Goal: Information Seeking & Learning: Learn about a topic

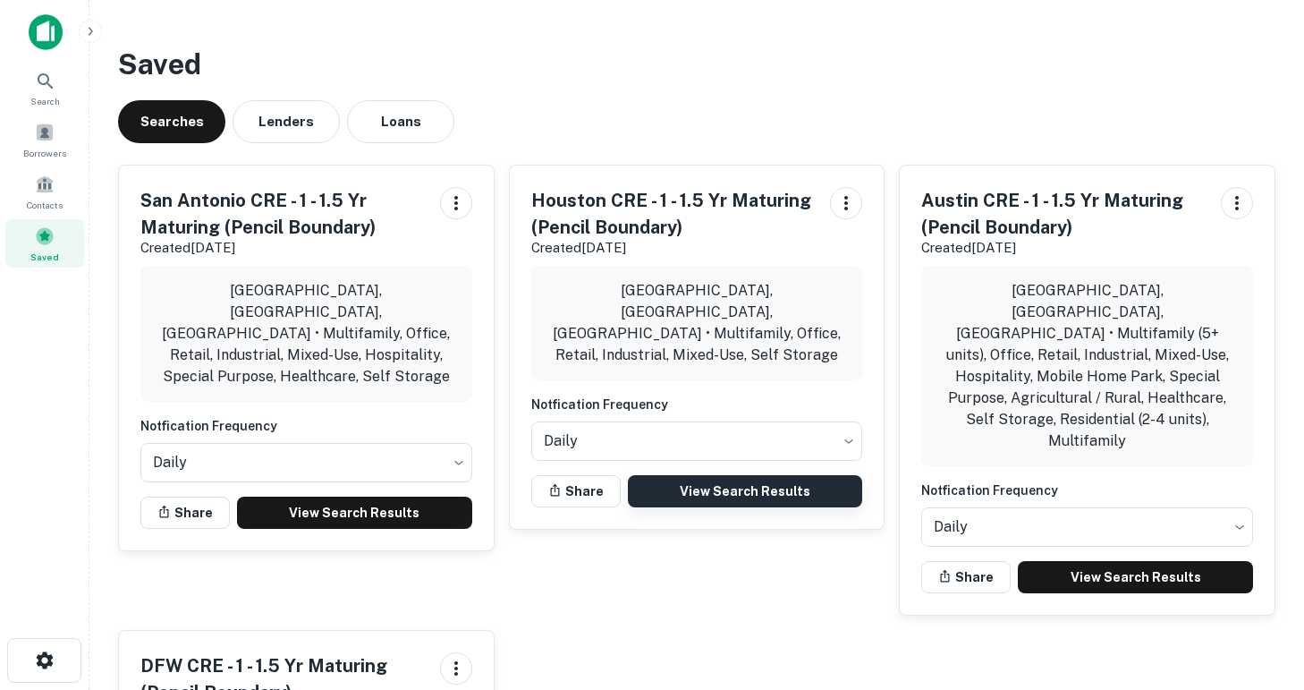
click at [733, 475] on link "View Search Results" at bounding box center [745, 491] width 235 height 32
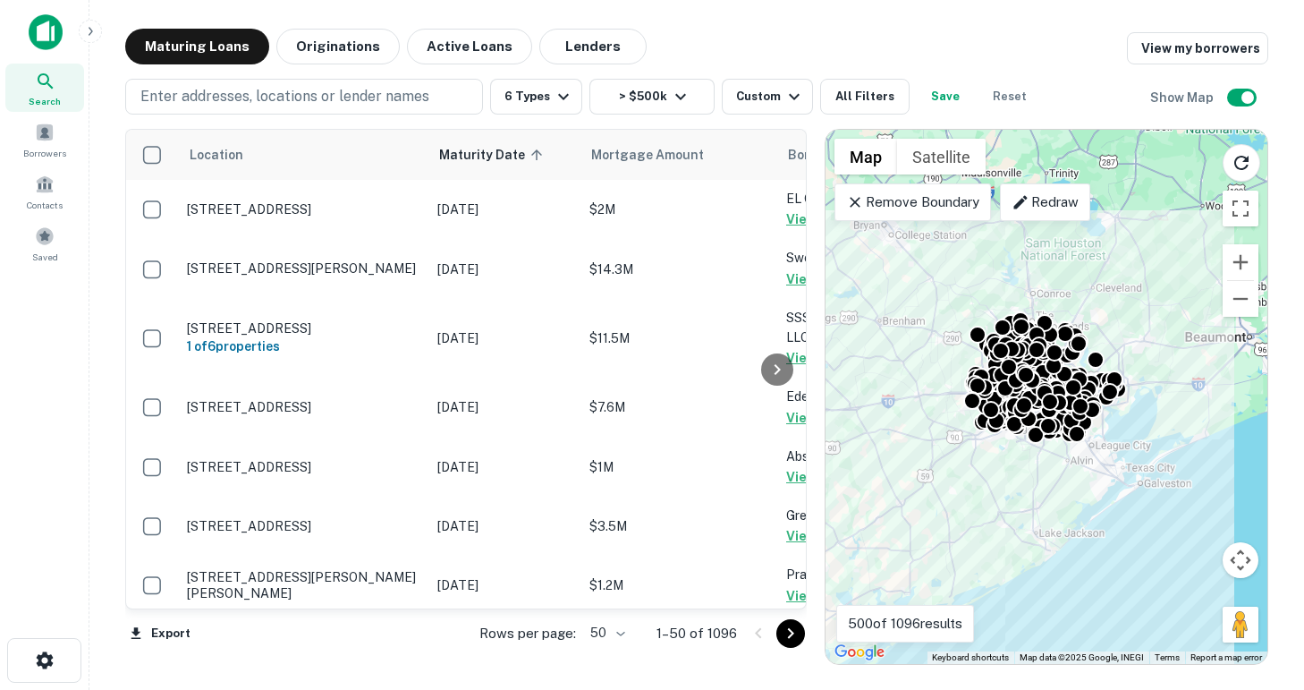
click at [621, 634] on body "Search Borrowers Contacts Saved Maturing Loans Originations Active Loans Lender…" at bounding box center [652, 345] width 1304 height 690
click at [602, 657] on li "100" at bounding box center [607, 652] width 52 height 32
click at [785, 634] on icon "Go to next page" at bounding box center [790, 633] width 21 height 21
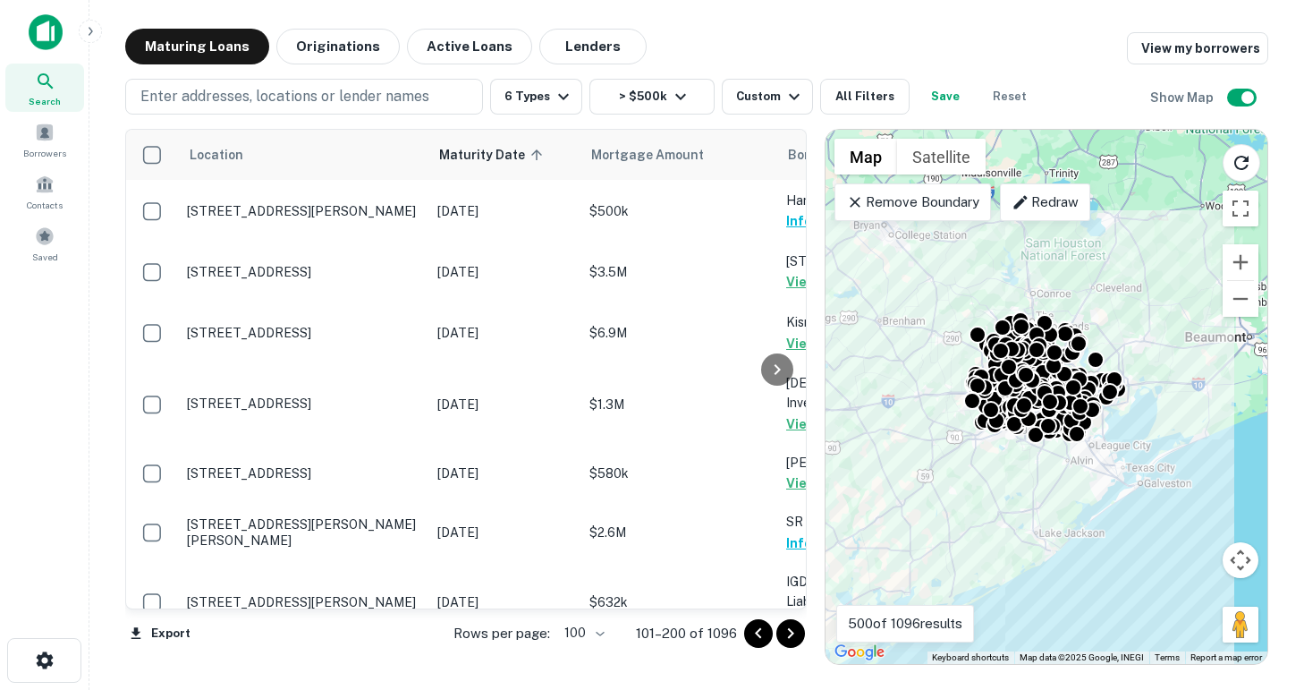
click at [785, 634] on icon "Go to next page" at bounding box center [790, 633] width 21 height 21
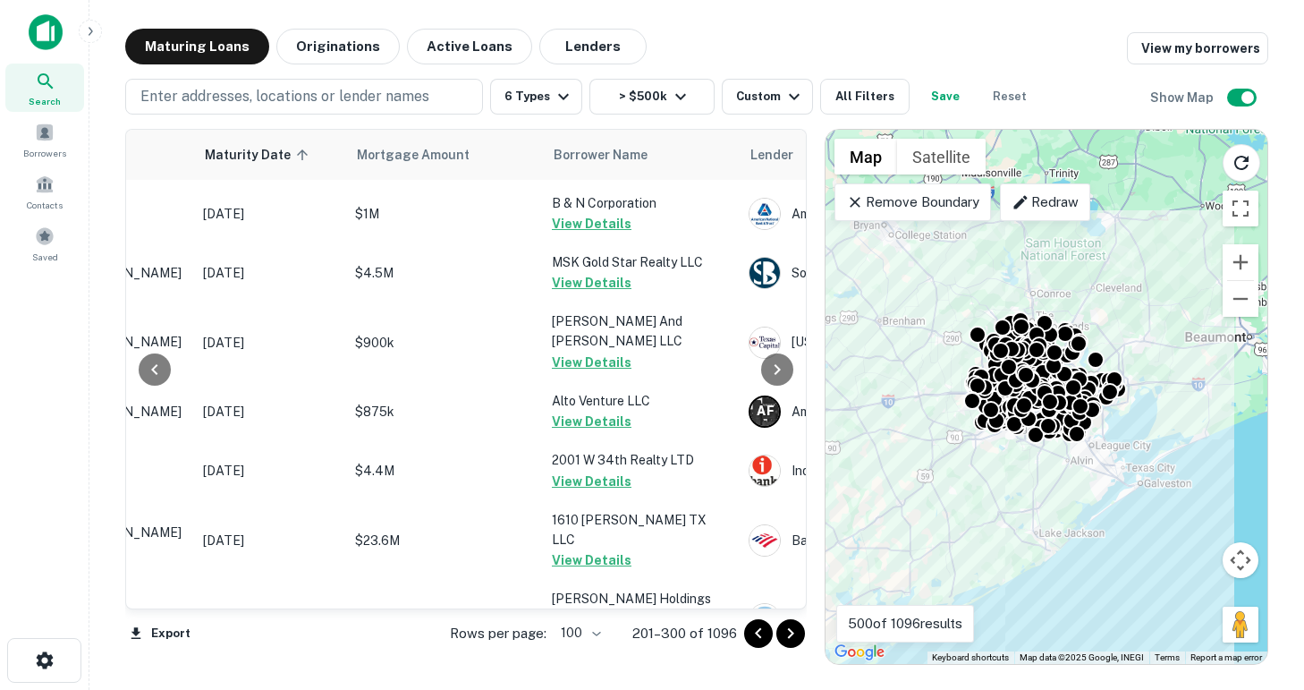
scroll to position [5757, 234]
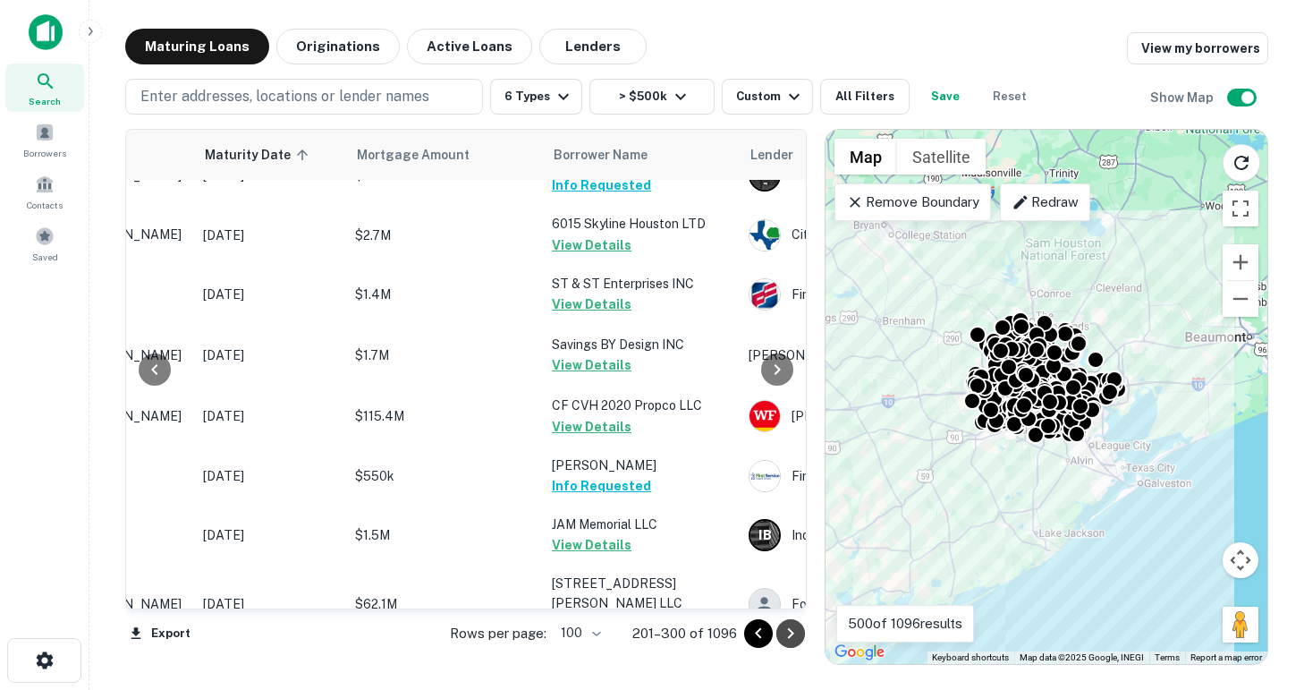
click at [794, 636] on icon "Go to next page" at bounding box center [790, 633] width 21 height 21
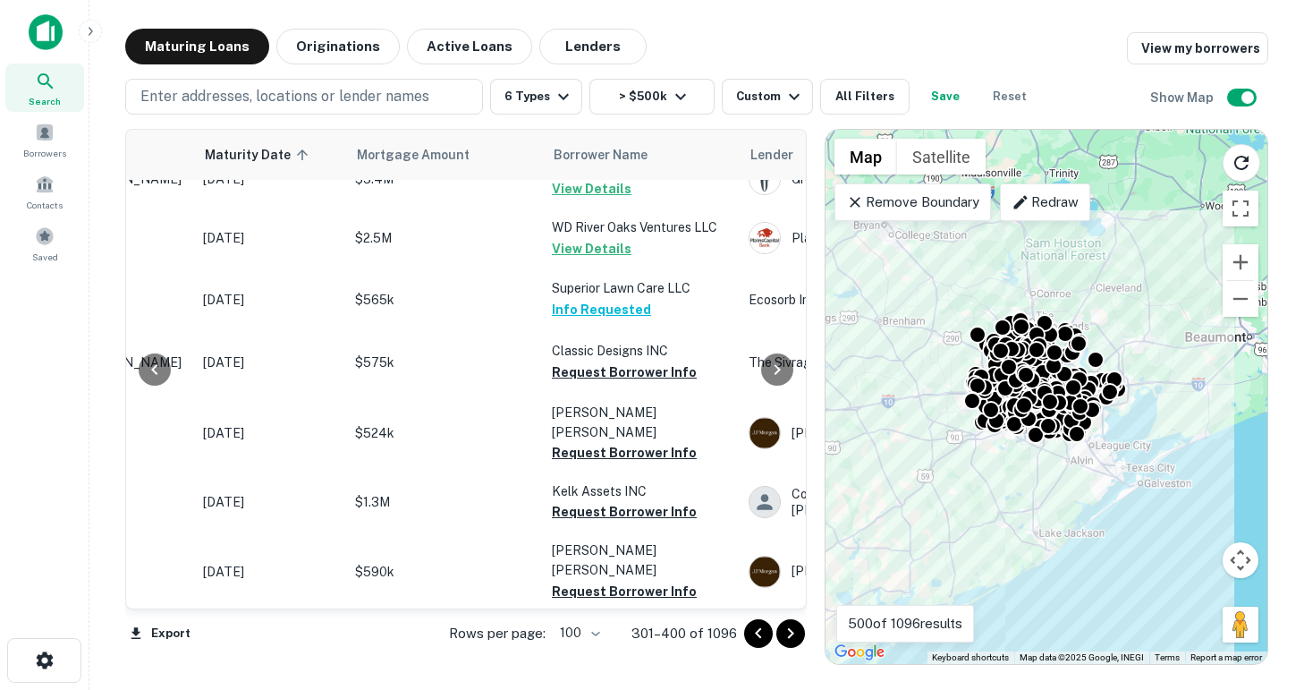
scroll to position [1651, 234]
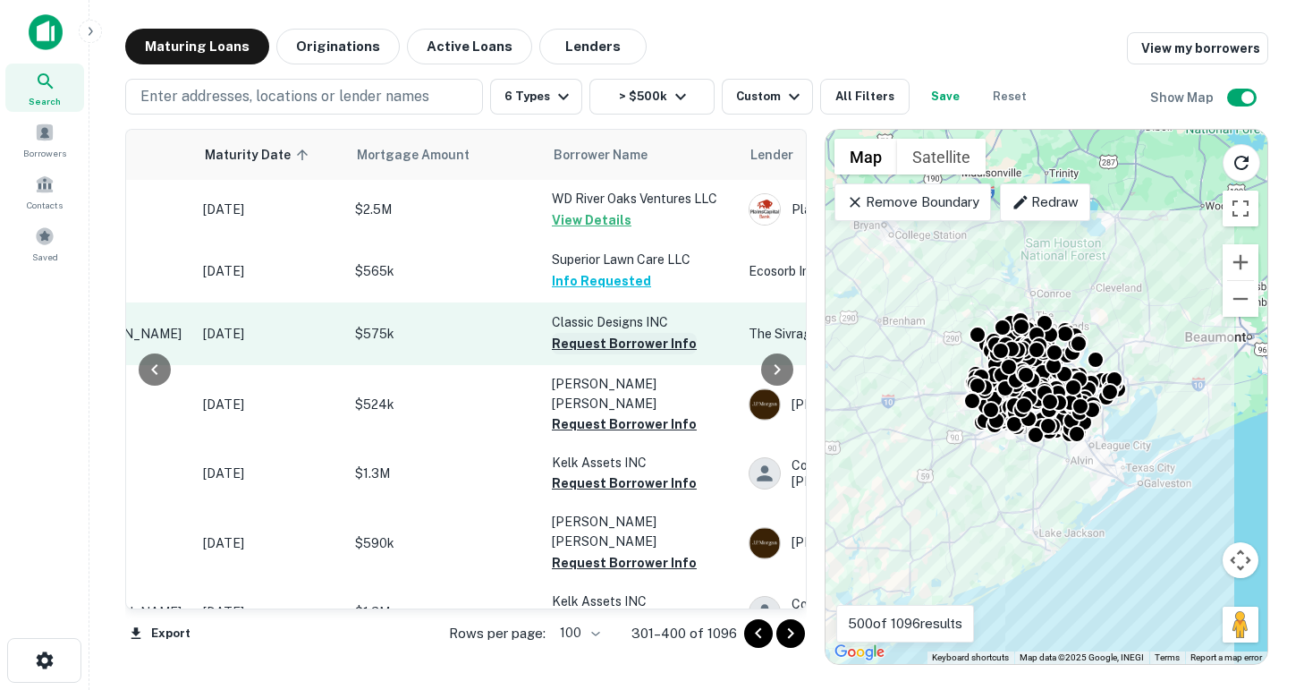
click at [580, 333] on button "Request Borrower Info" at bounding box center [624, 343] width 145 height 21
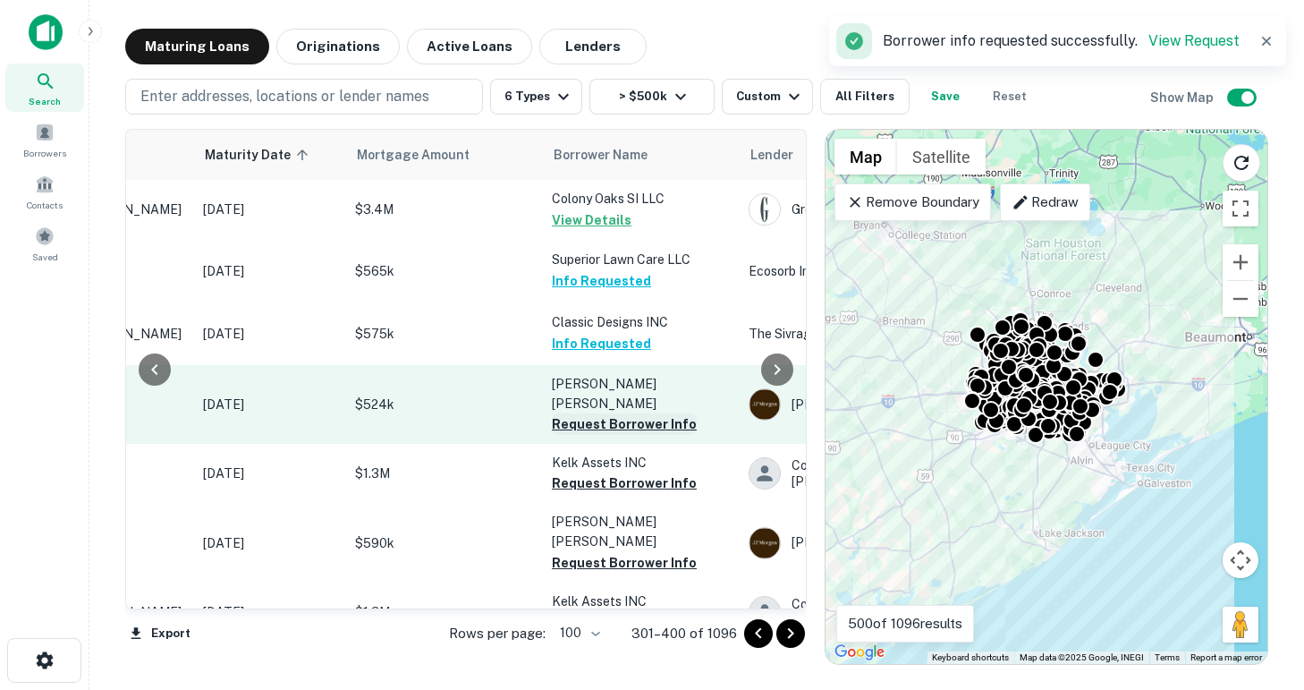
click at [597, 413] on button "Request Borrower Info" at bounding box center [624, 423] width 145 height 21
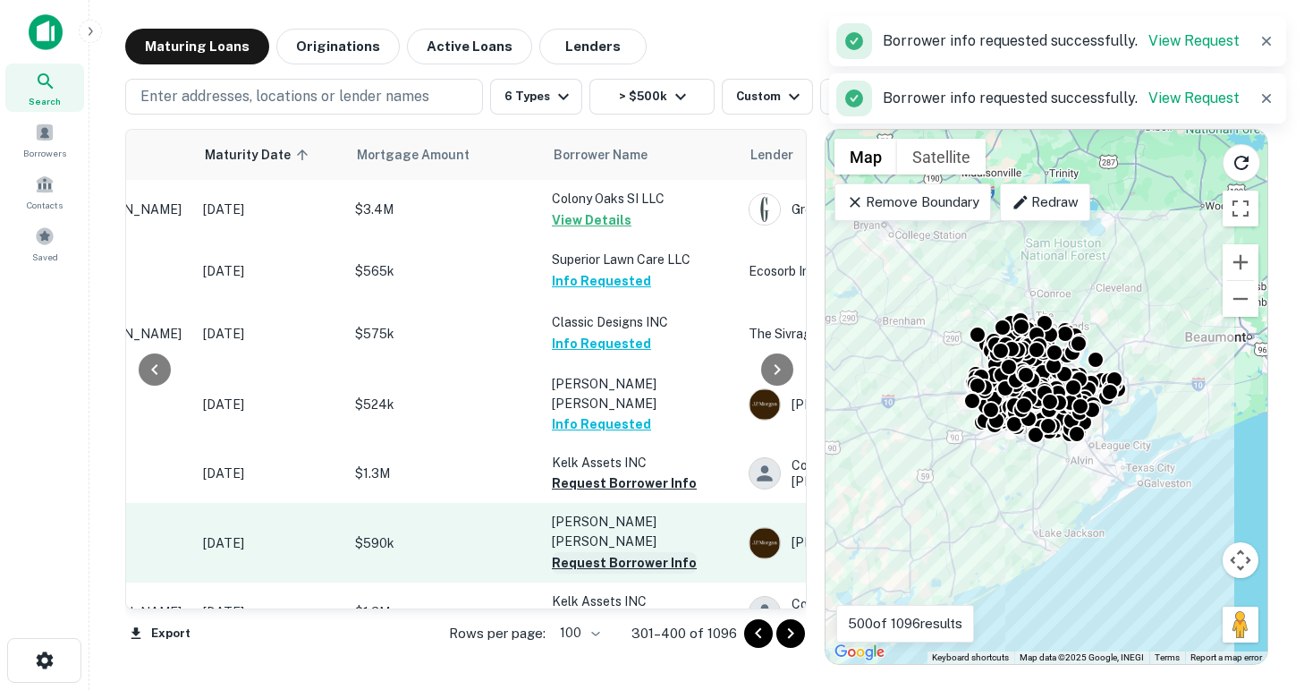
click at [601, 472] on button "Request Borrower Info" at bounding box center [624, 482] width 145 height 21
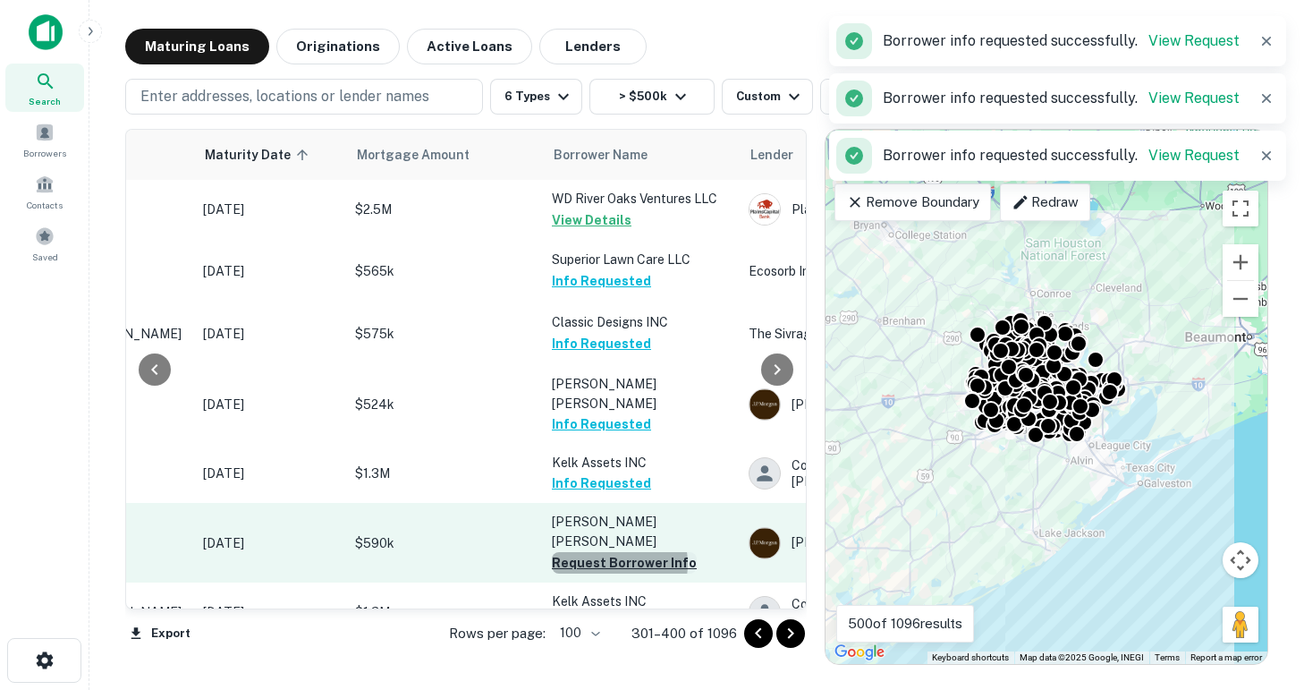
click at [605, 552] on button "Request Borrower Info" at bounding box center [624, 562] width 145 height 21
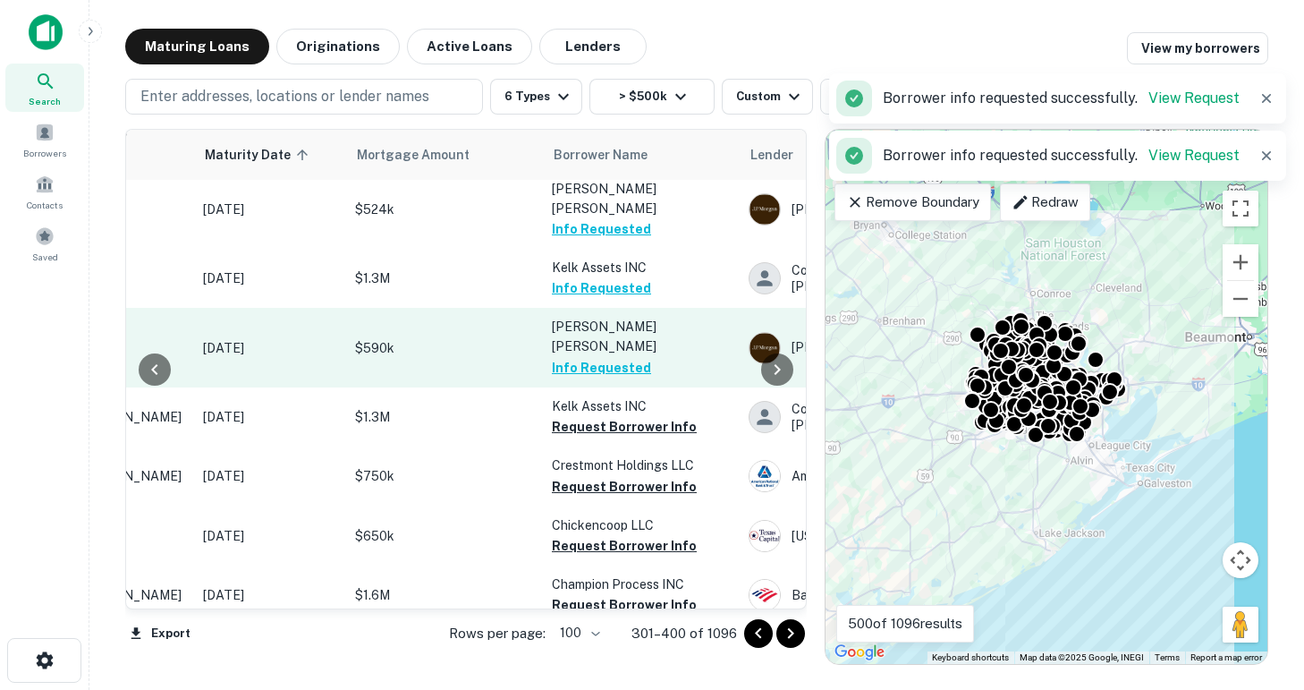
scroll to position [1896, 234]
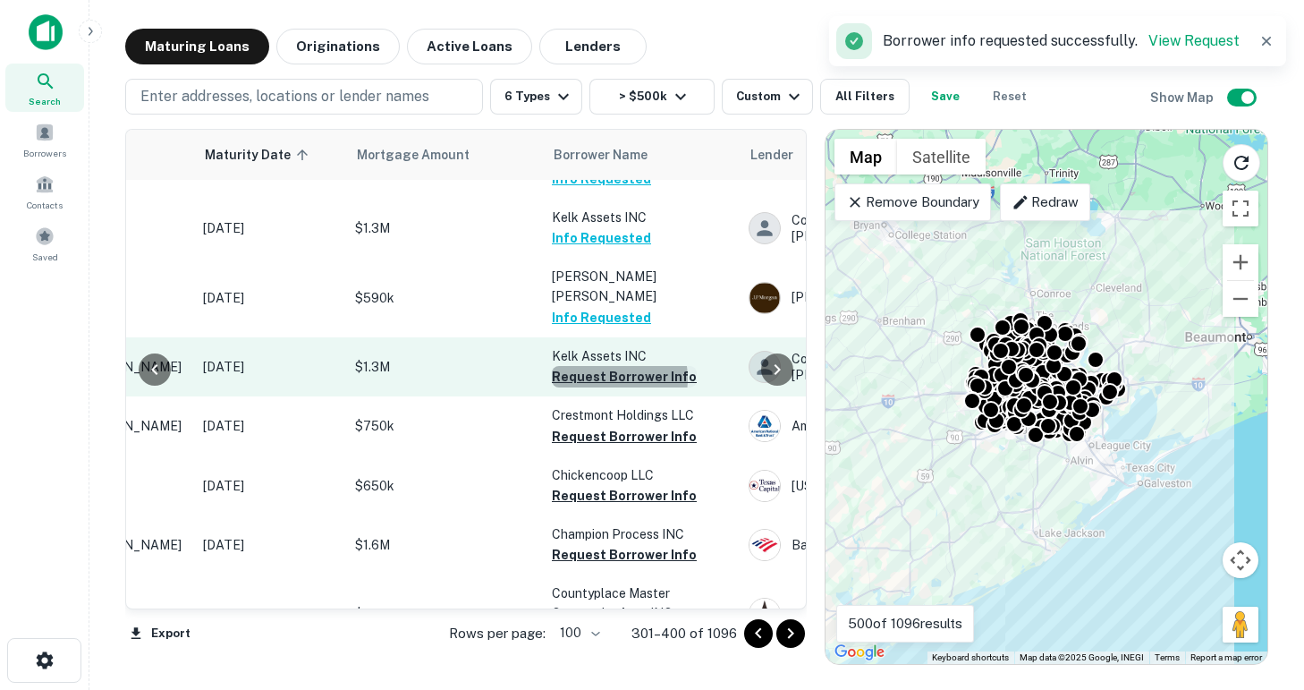
click at [601, 366] on button "Request Borrower Info" at bounding box center [624, 376] width 145 height 21
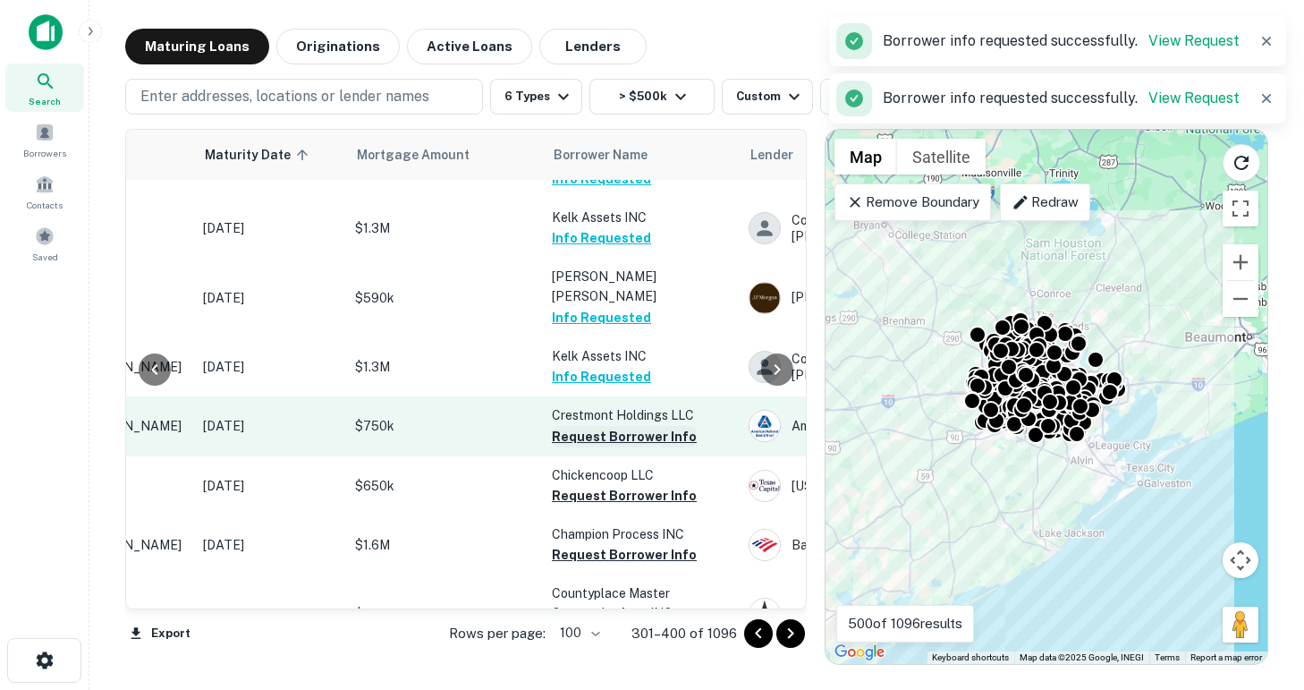
click at [607, 426] on button "Request Borrower Info" at bounding box center [624, 436] width 145 height 21
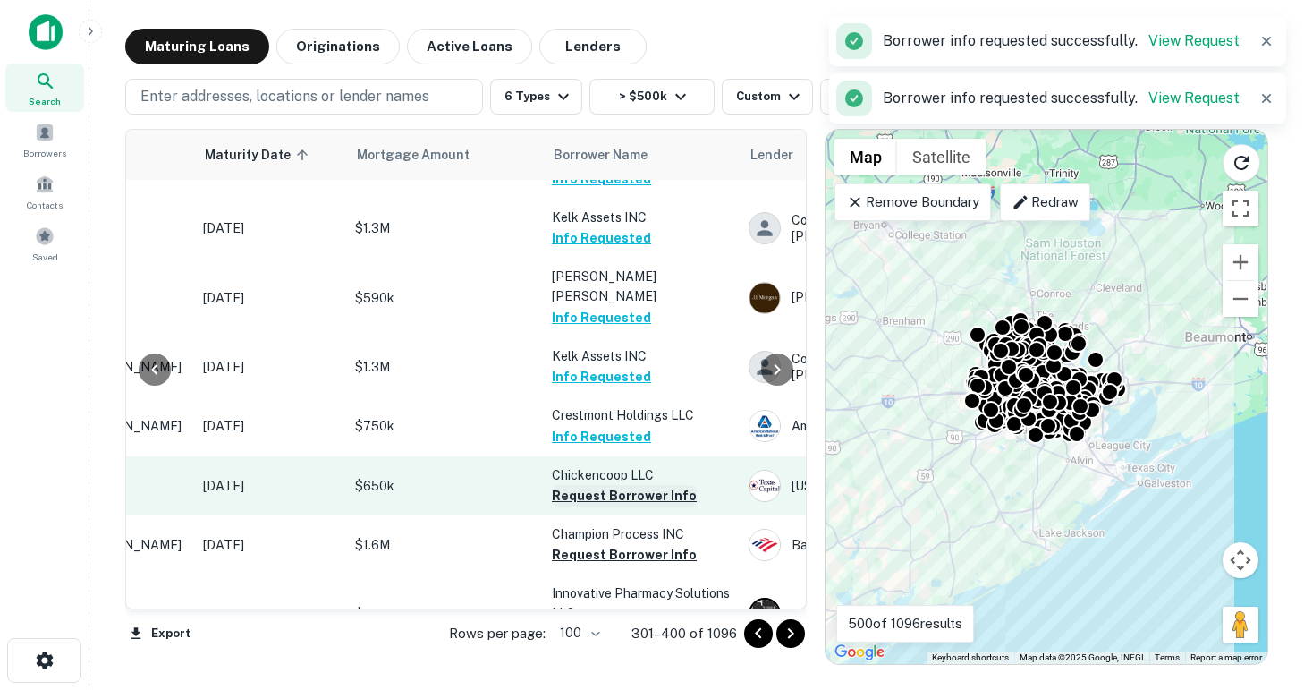
click at [610, 485] on button "Request Borrower Info" at bounding box center [624, 495] width 145 height 21
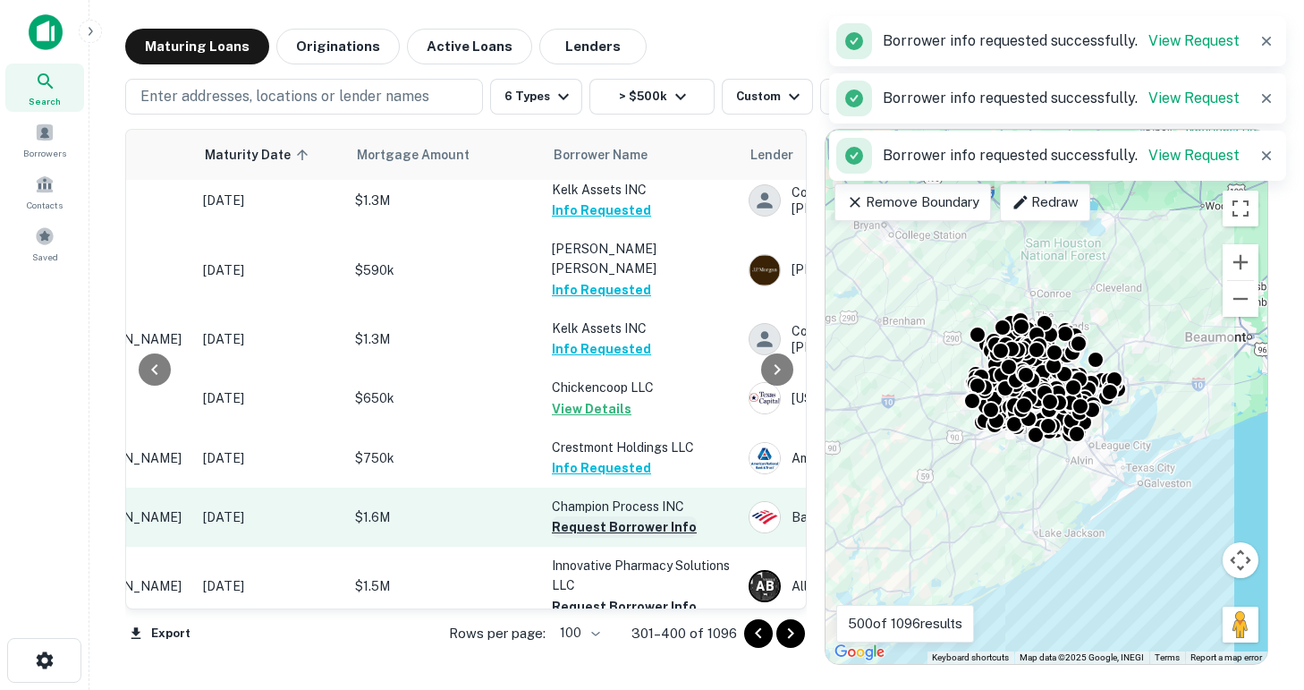
scroll to position [2066, 234]
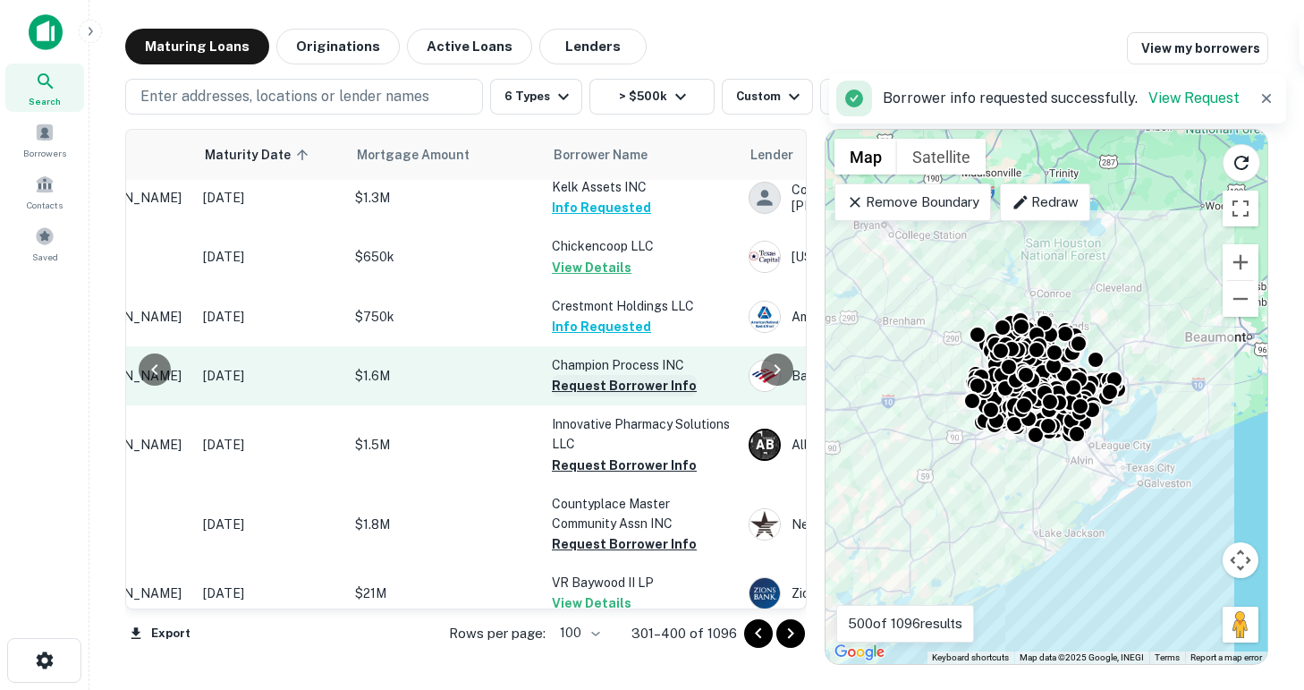
click at [590, 375] on button "Request Borrower Info" at bounding box center [624, 385] width 145 height 21
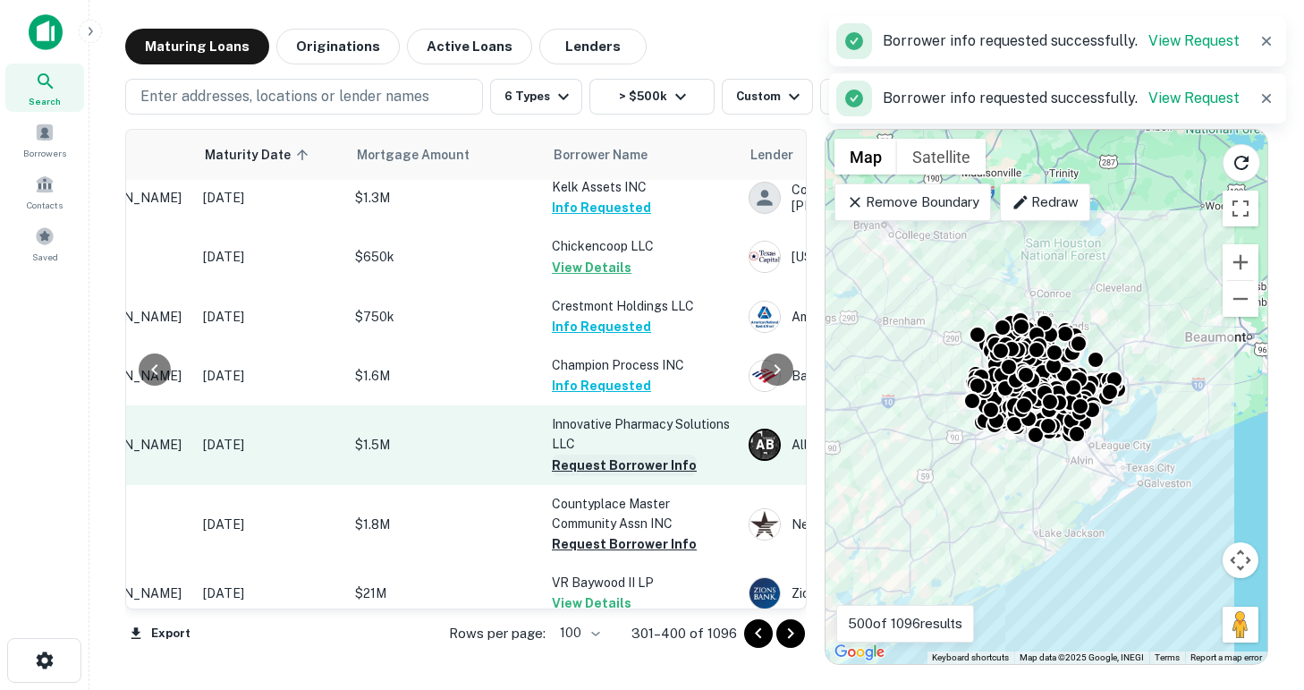
click at [600, 454] on button "Request Borrower Info" at bounding box center [624, 464] width 145 height 21
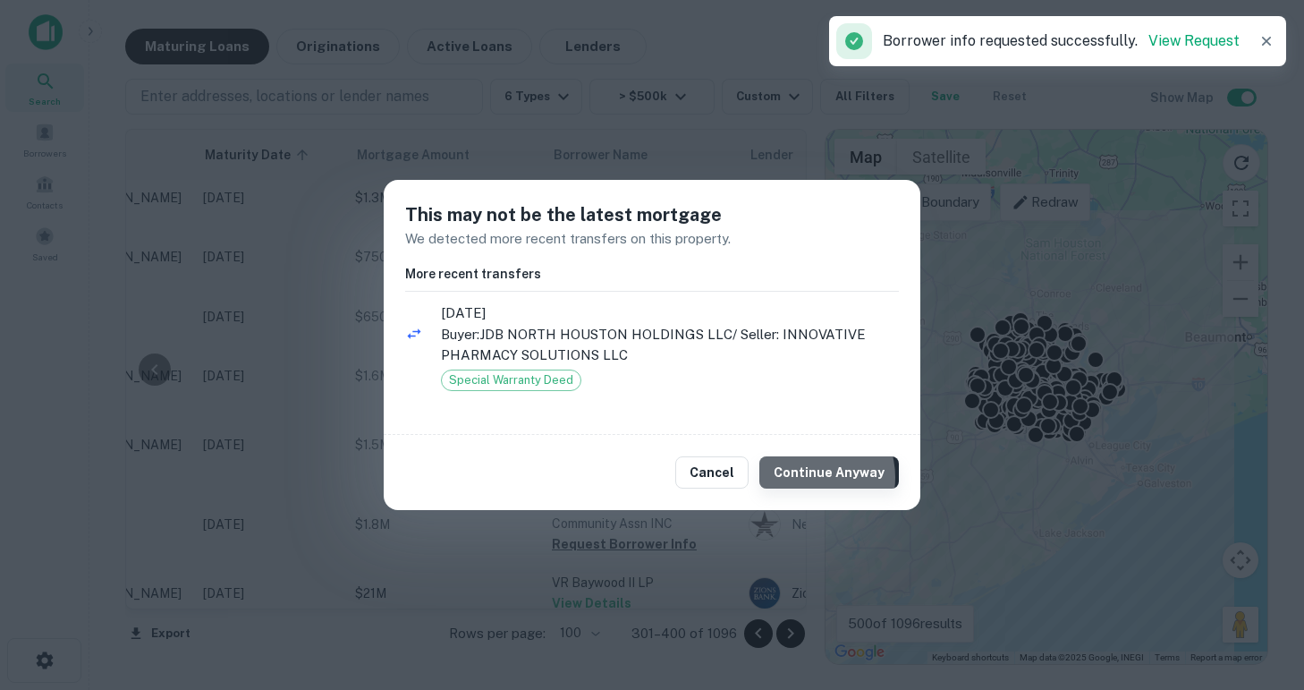
click at [817, 478] on button "Continue Anyway" at bounding box center [829, 472] width 140 height 32
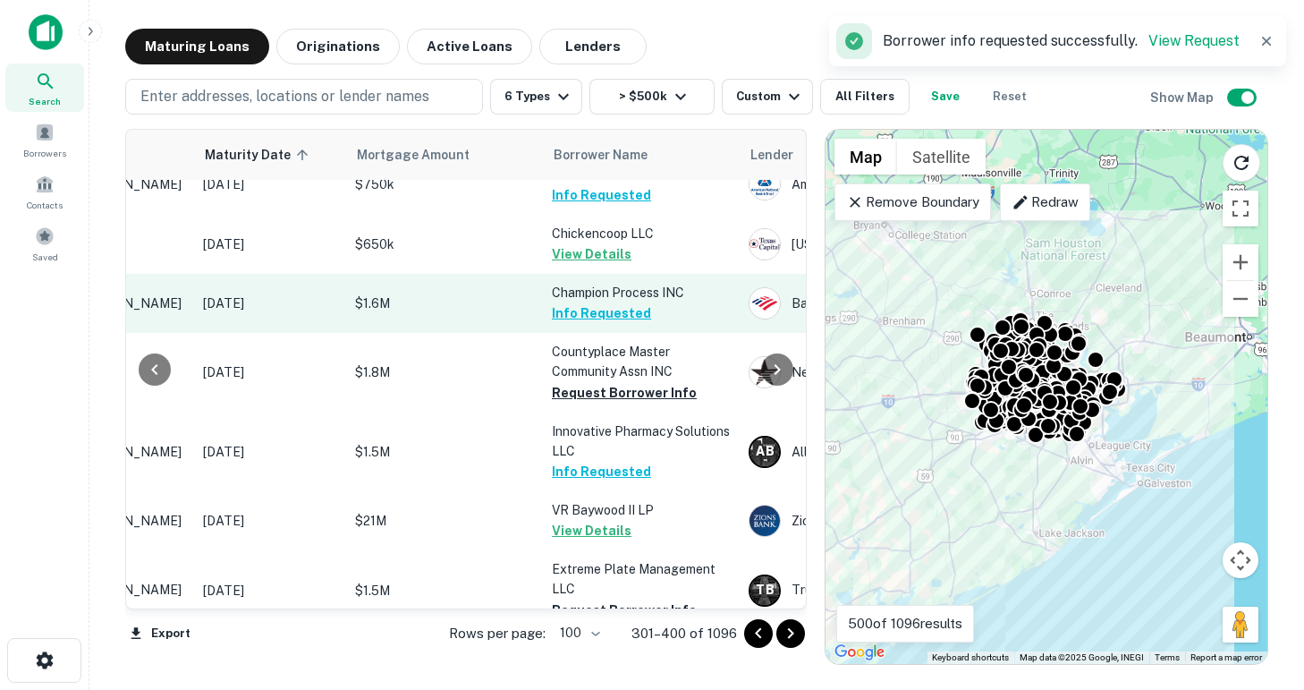
scroll to position [2137, 234]
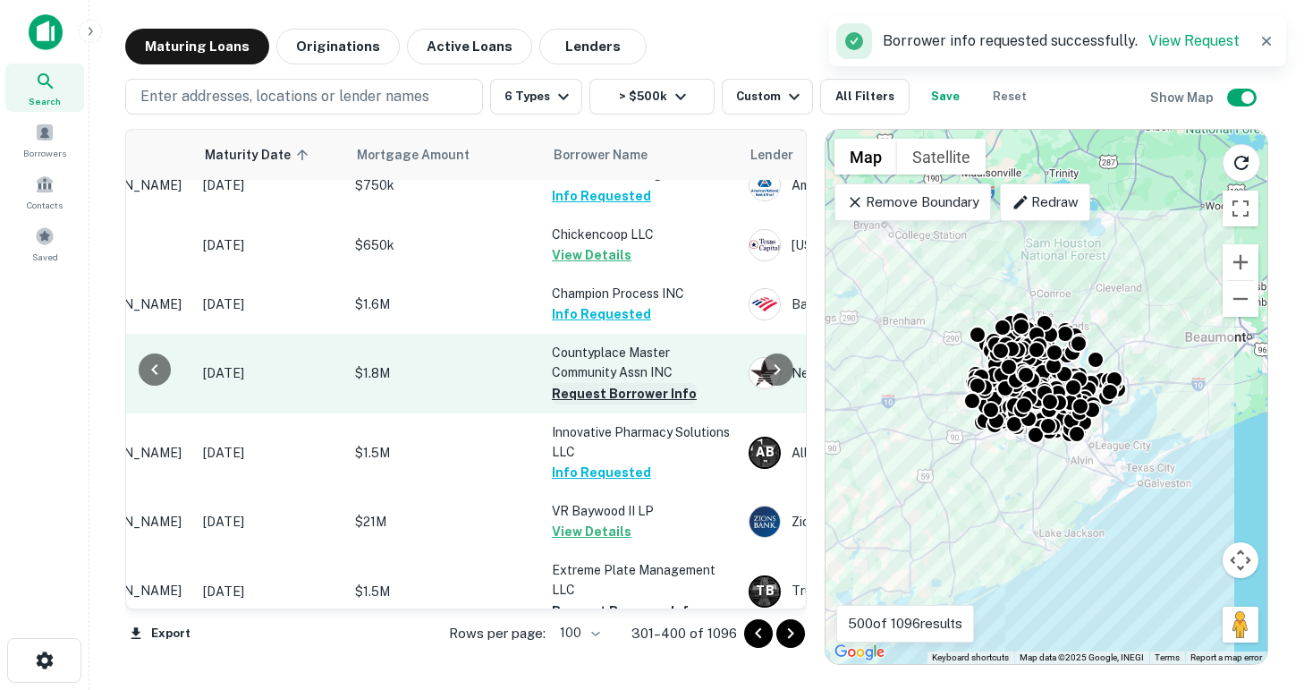
click at [582, 383] on button "Request Borrower Info" at bounding box center [624, 393] width 145 height 21
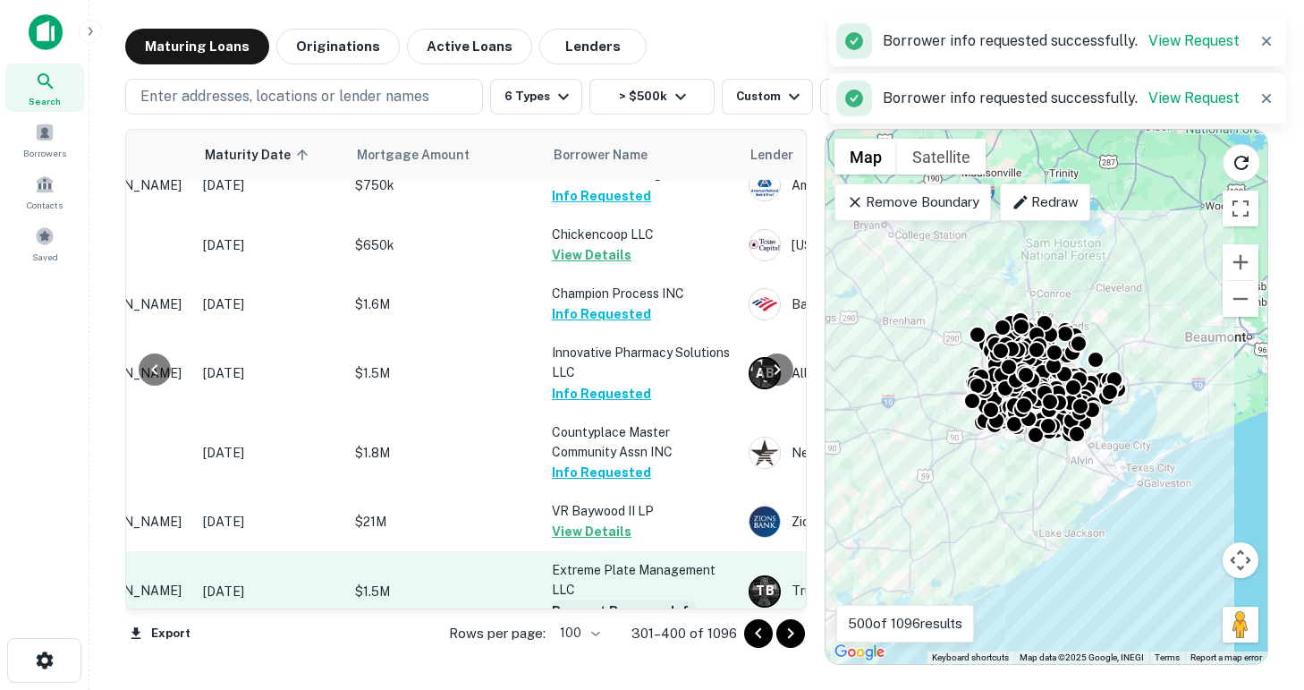
click at [596, 600] on button "Request Borrower Info" at bounding box center [624, 610] width 145 height 21
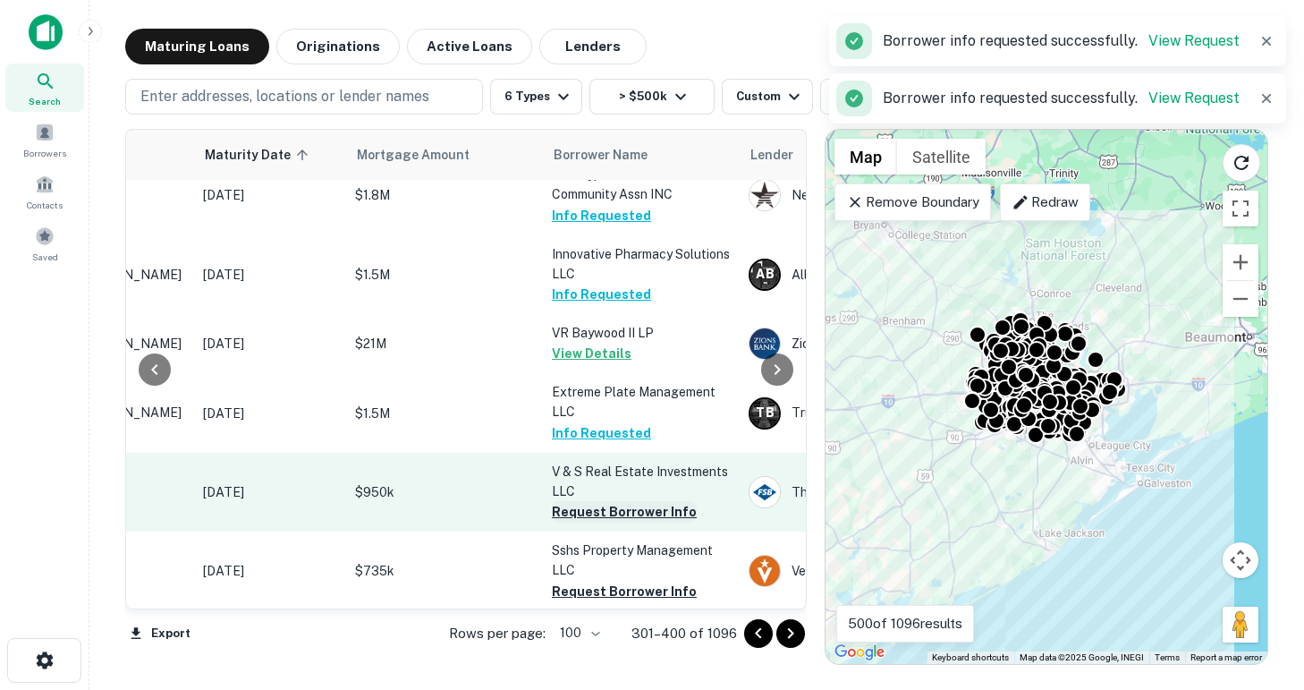
scroll to position [2342, 234]
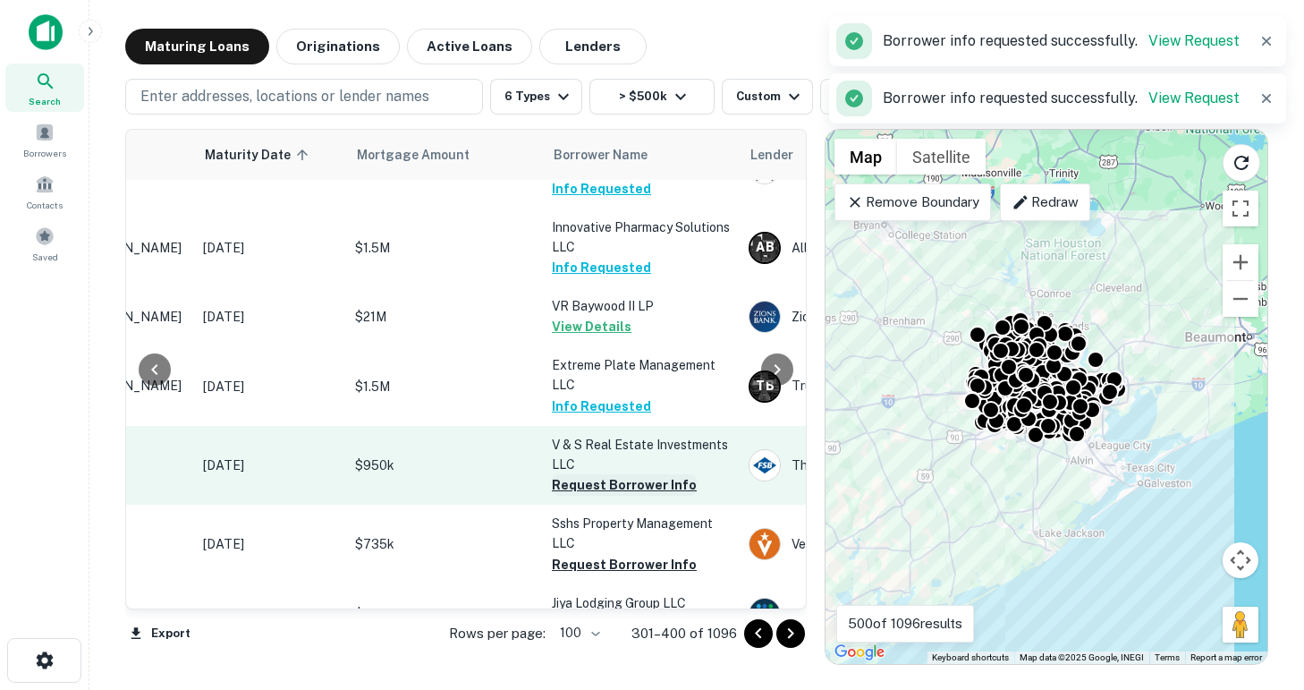
click at [608, 474] on button "Request Borrower Info" at bounding box center [624, 484] width 145 height 21
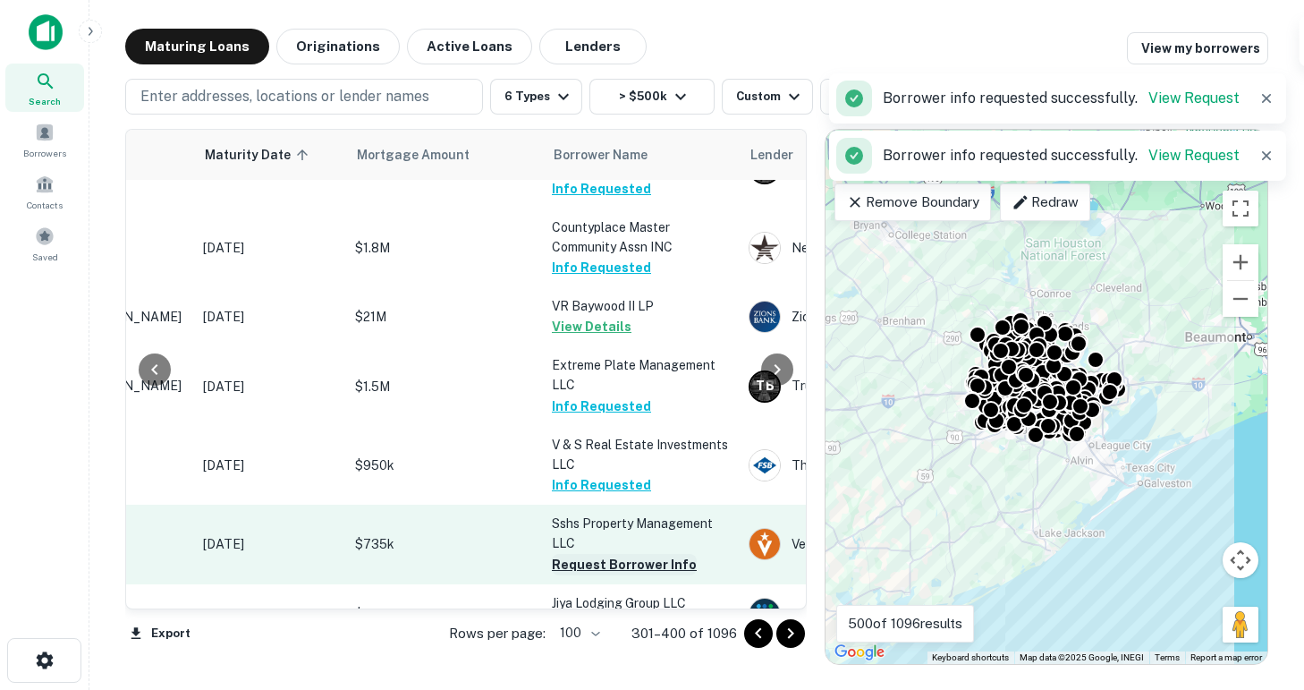
scroll to position [2429, 234]
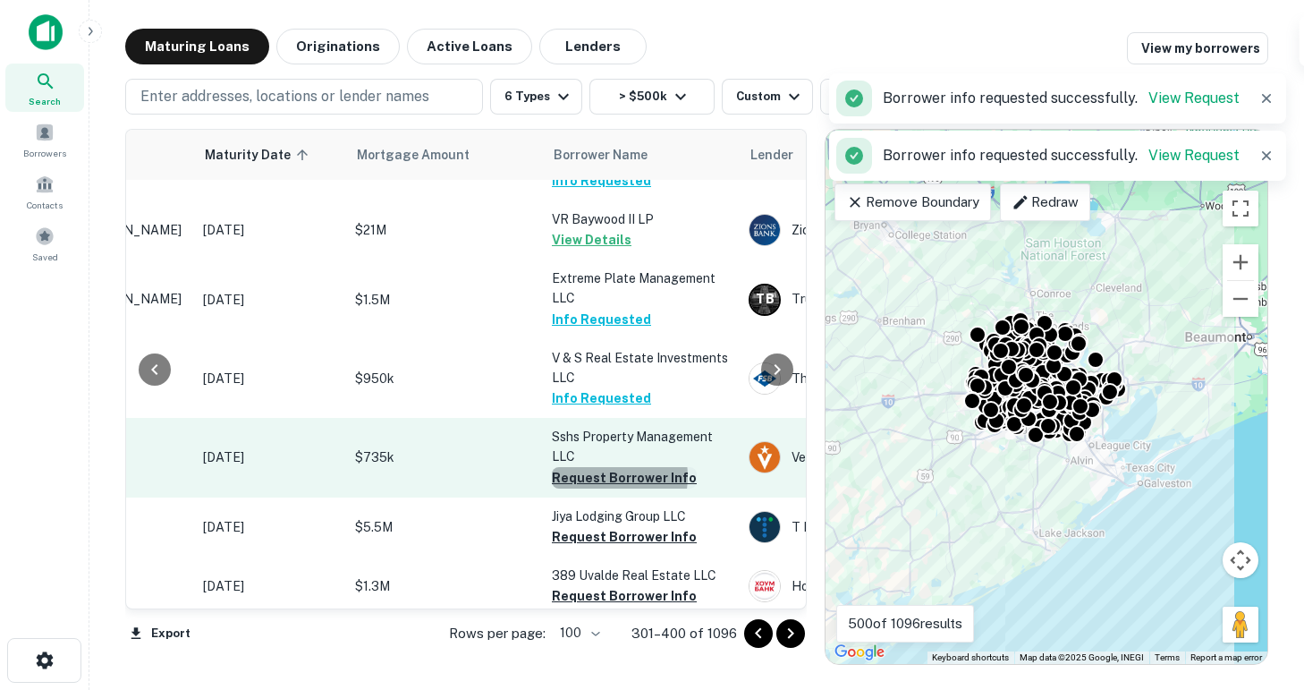
click at [607, 467] on button "Request Borrower Info" at bounding box center [624, 477] width 145 height 21
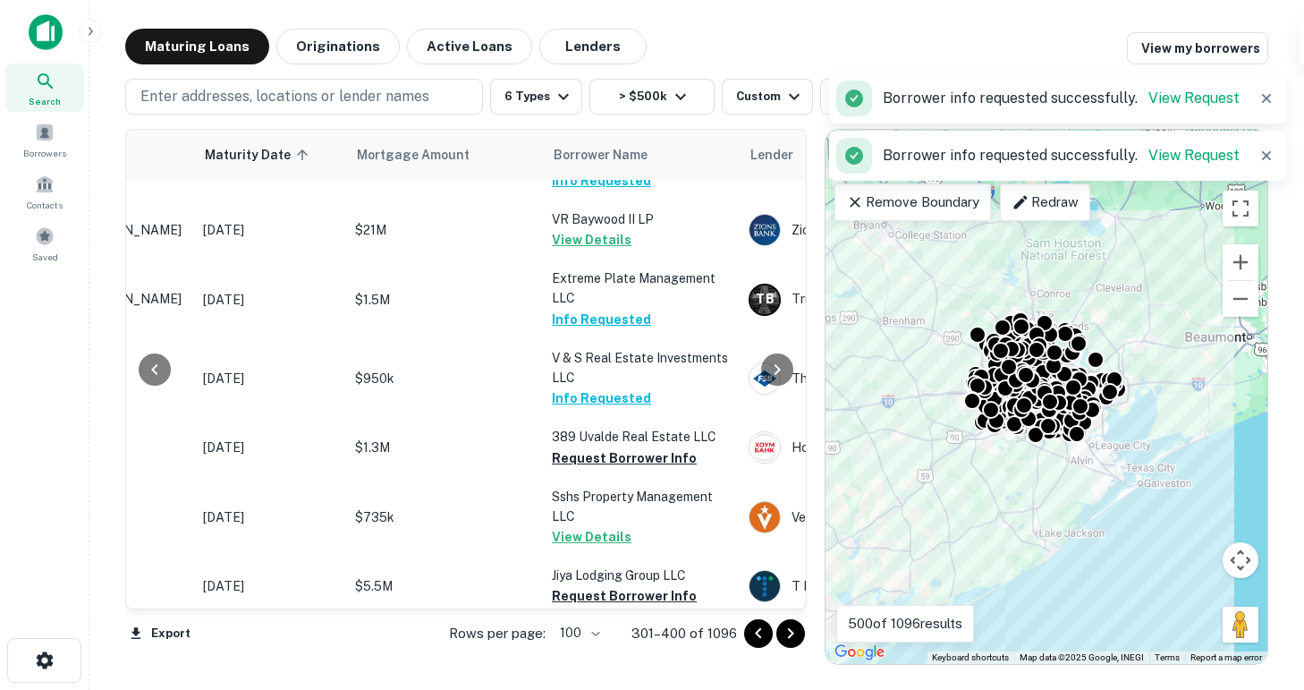
scroll to position [2543, 234]
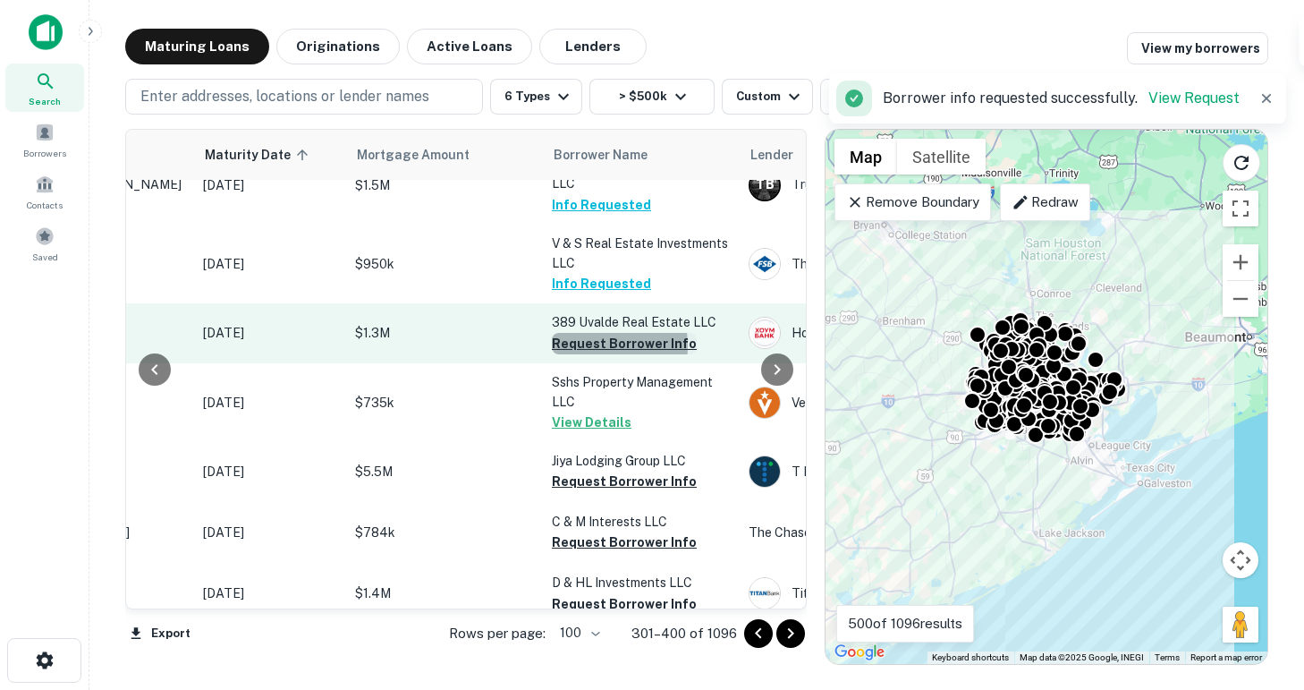
click at [595, 333] on button "Request Borrower Info" at bounding box center [624, 343] width 145 height 21
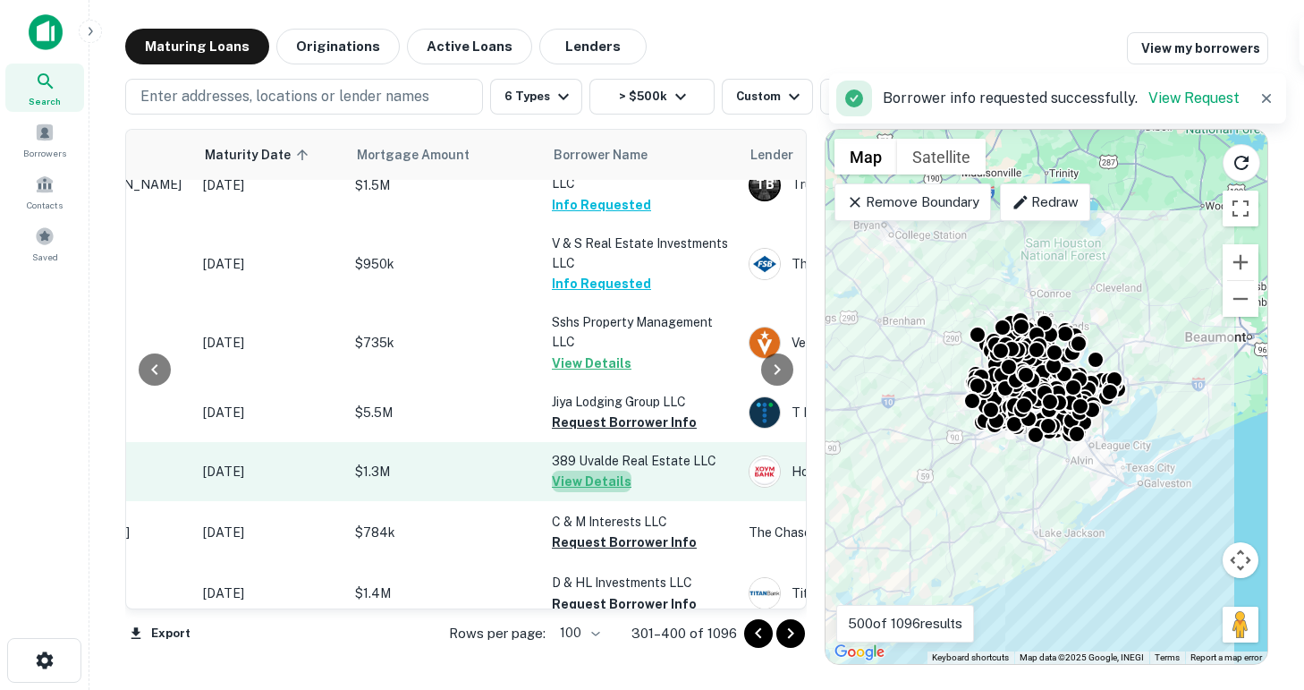
click at [608, 471] on button "View Details" at bounding box center [592, 481] width 80 height 21
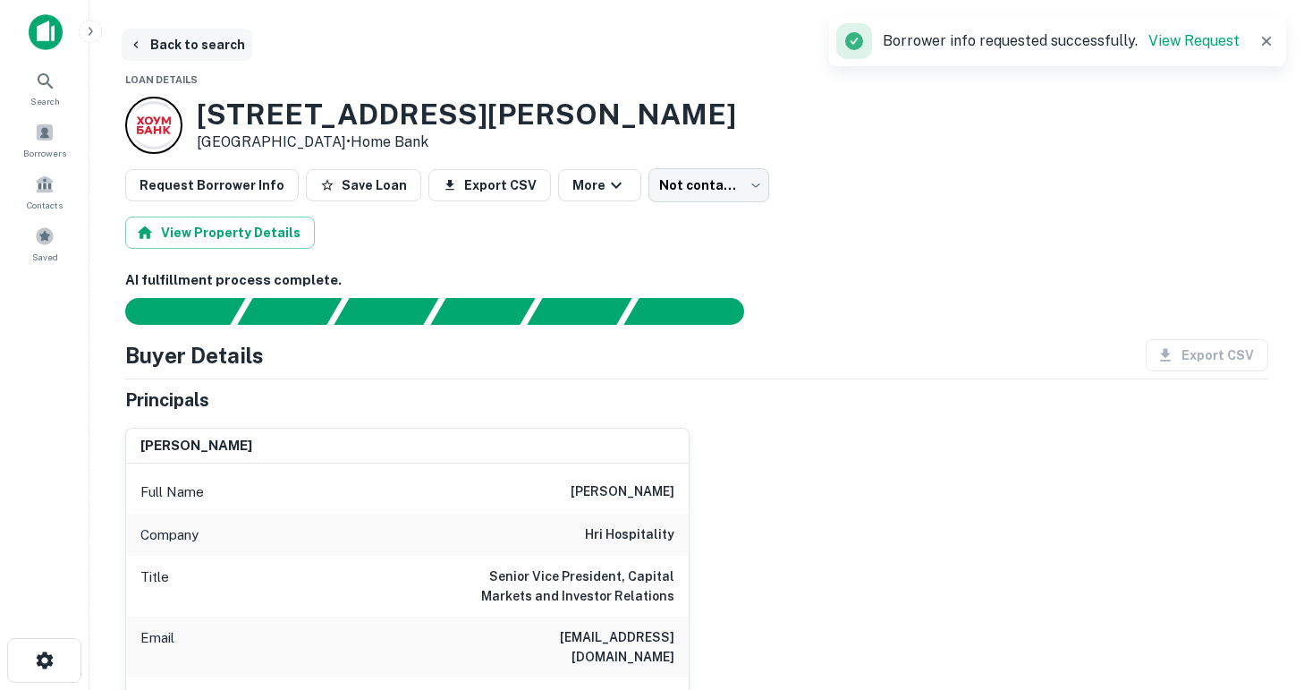
click at [136, 44] on icon "button" at bounding box center [136, 45] width 14 height 14
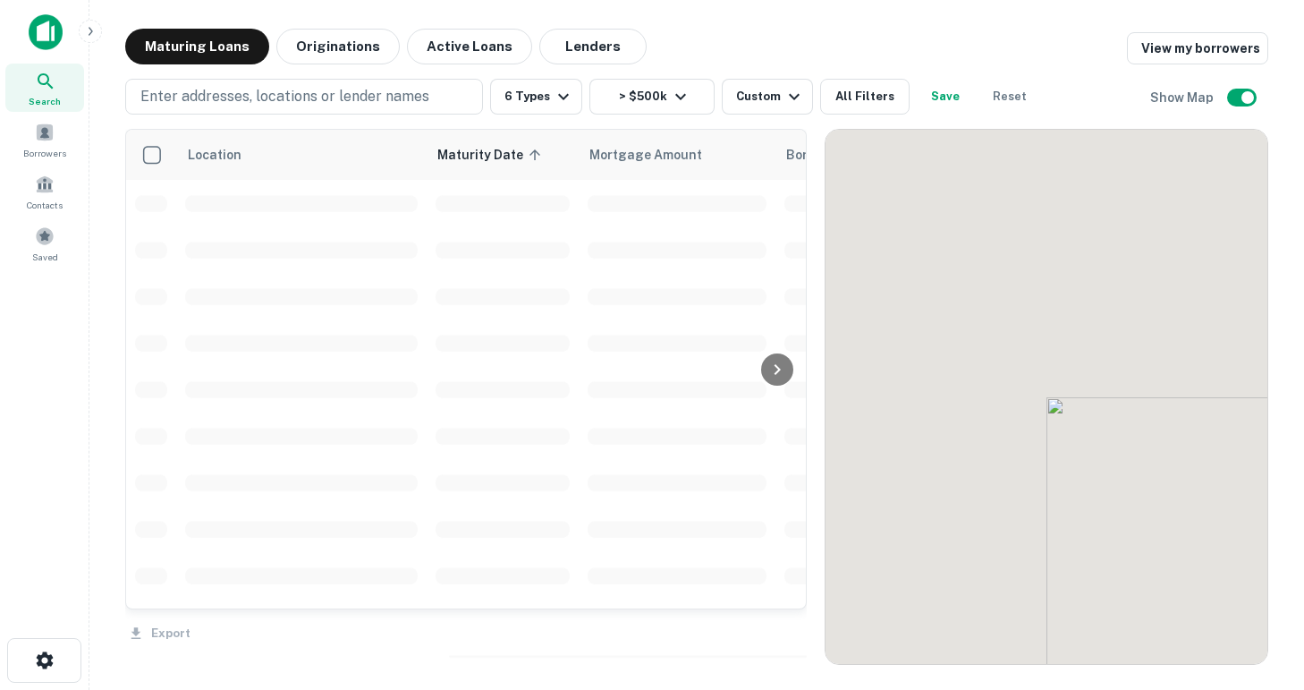
scroll to position [2543, 0]
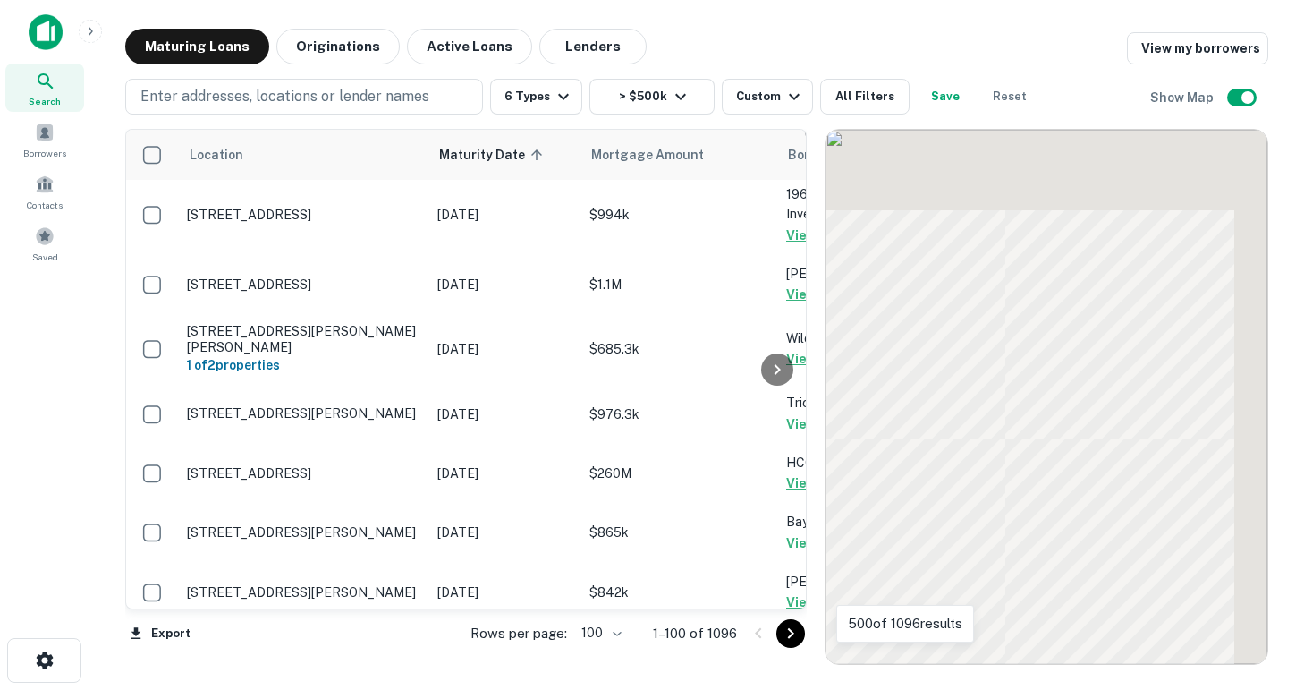
click at [613, 638] on body "Search Borrowers Contacts Saved Maturing Loans Originations Active Loans Lender…" at bounding box center [652, 345] width 1304 height 690
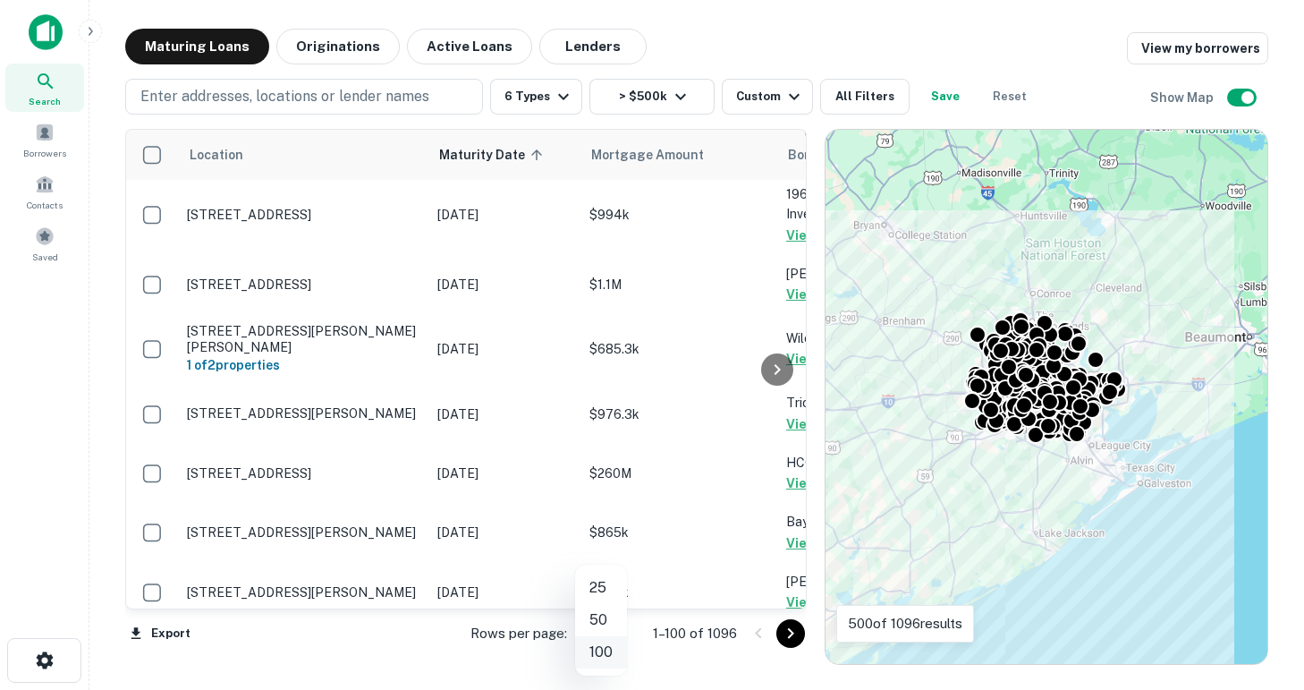
click at [610, 657] on li "100" at bounding box center [601, 652] width 52 height 32
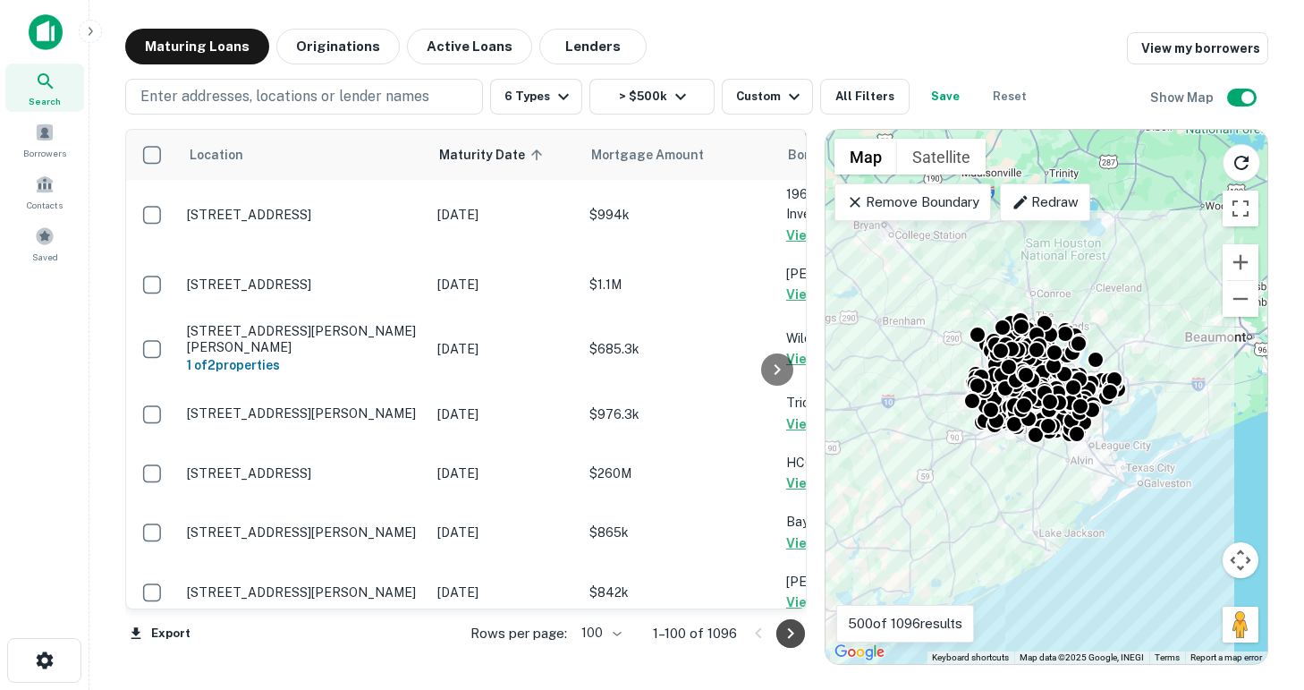
click at [790, 635] on icon "Go to next page" at bounding box center [791, 633] width 6 height 11
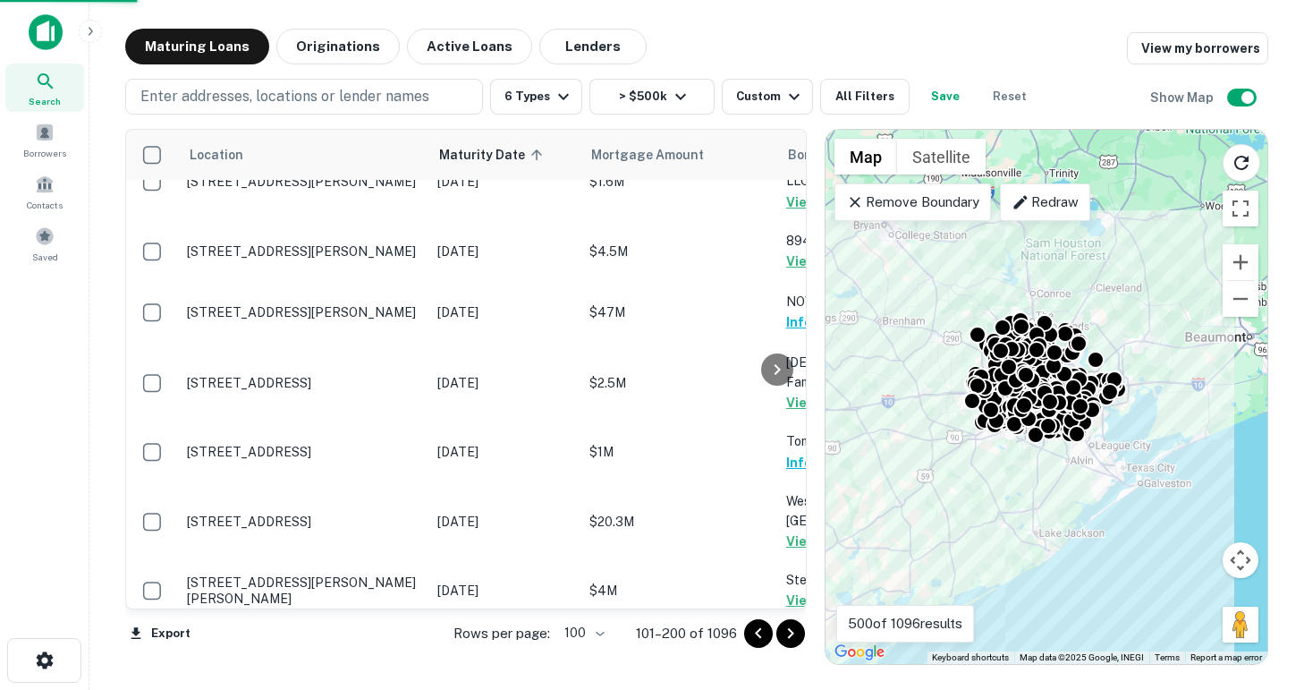
click at [789, 635] on icon "Go to next page" at bounding box center [791, 633] width 6 height 11
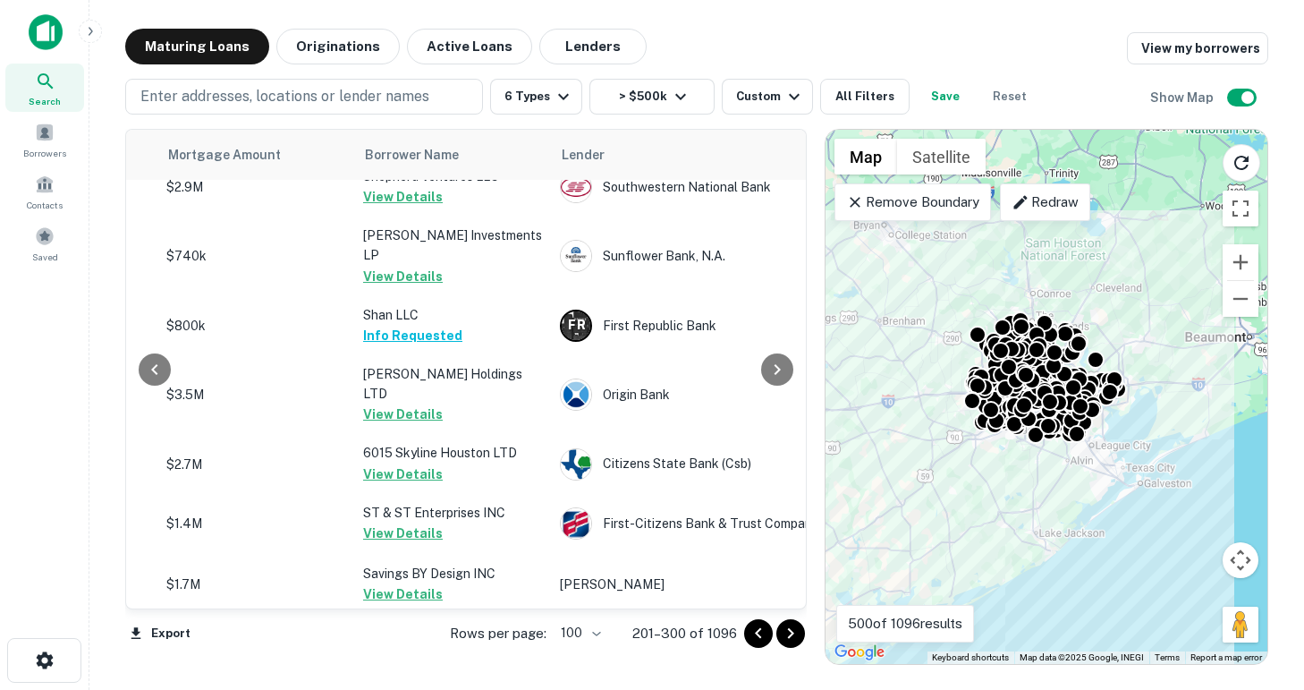
scroll to position [5757, 423]
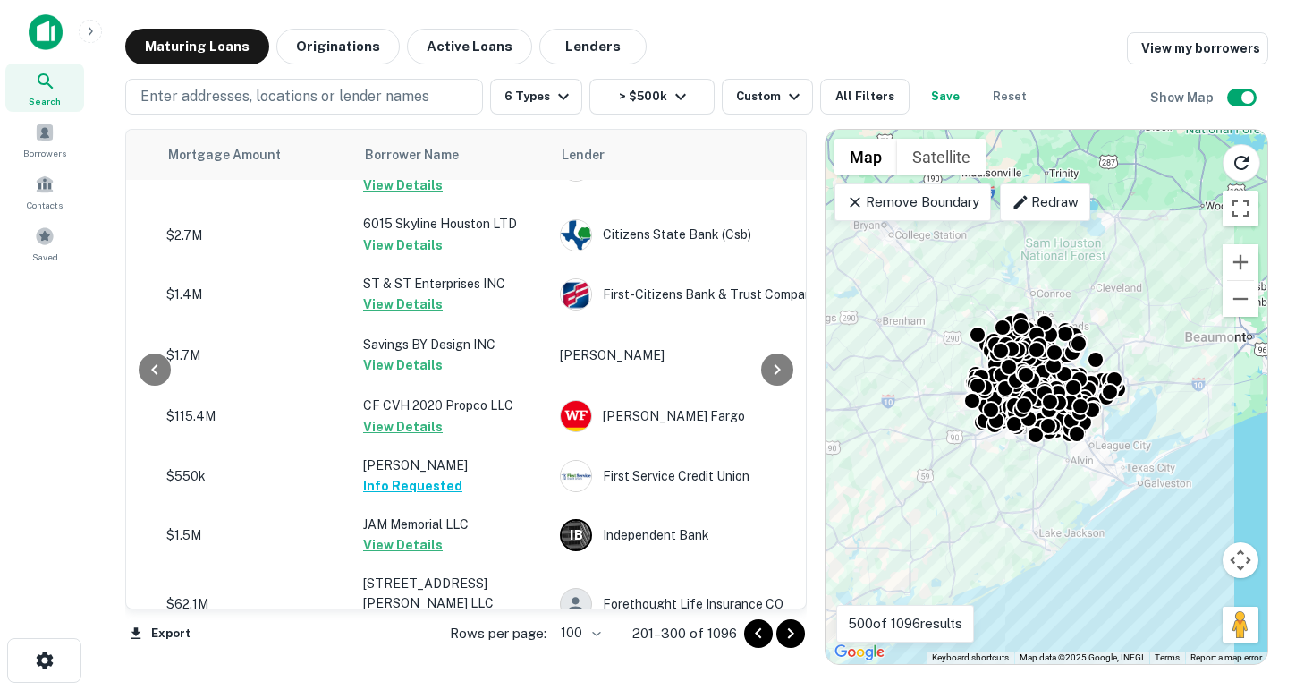
click at [790, 632] on icon "Go to next page" at bounding box center [790, 633] width 21 height 21
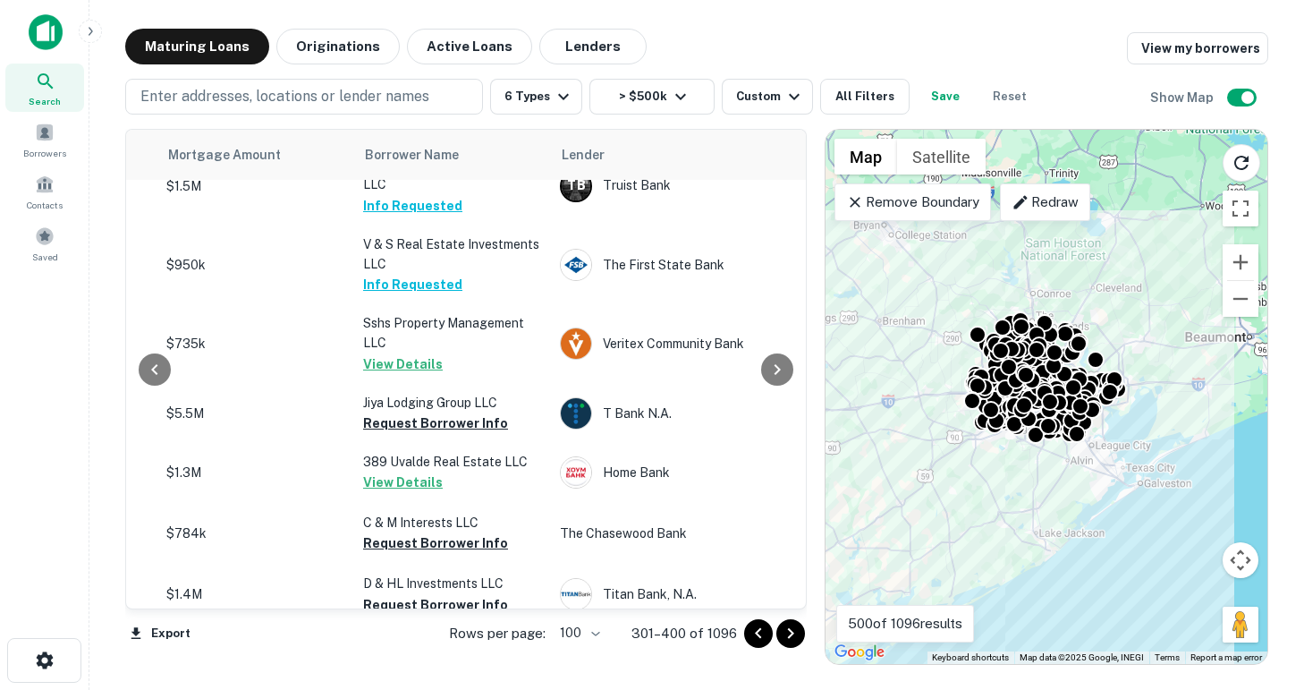
scroll to position [2541, 423]
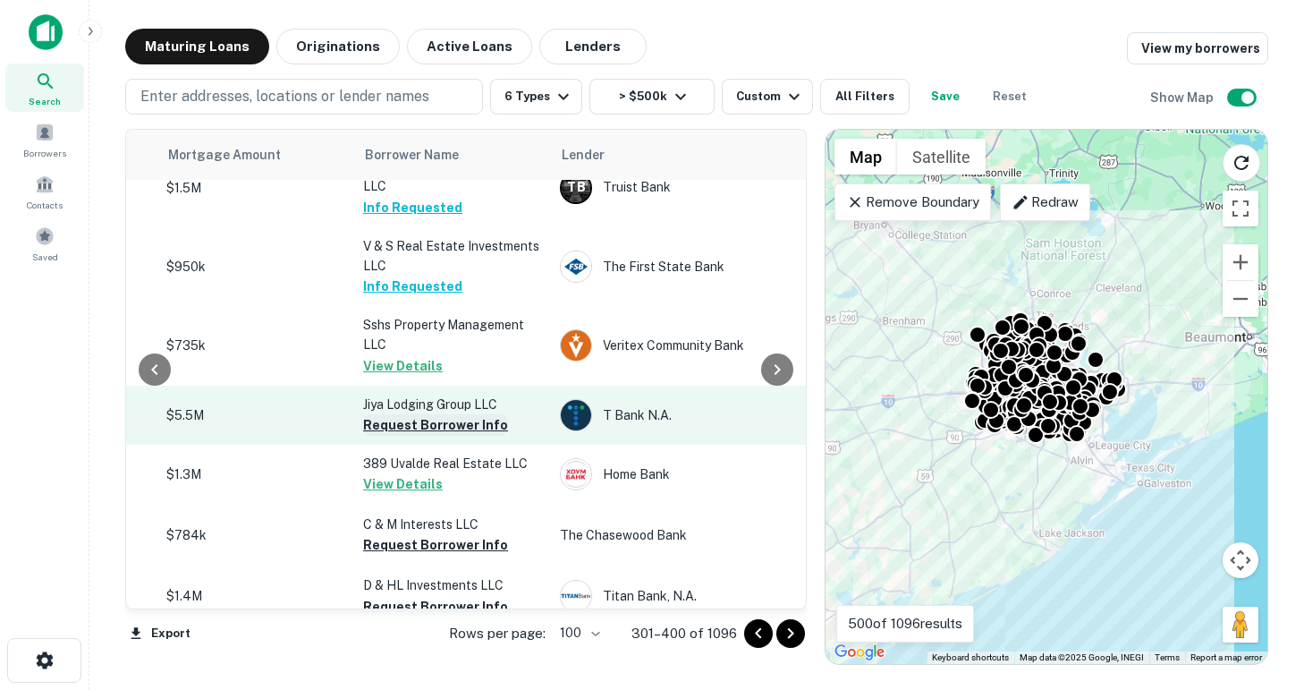
click at [441, 414] on button "Request Borrower Info" at bounding box center [435, 424] width 145 height 21
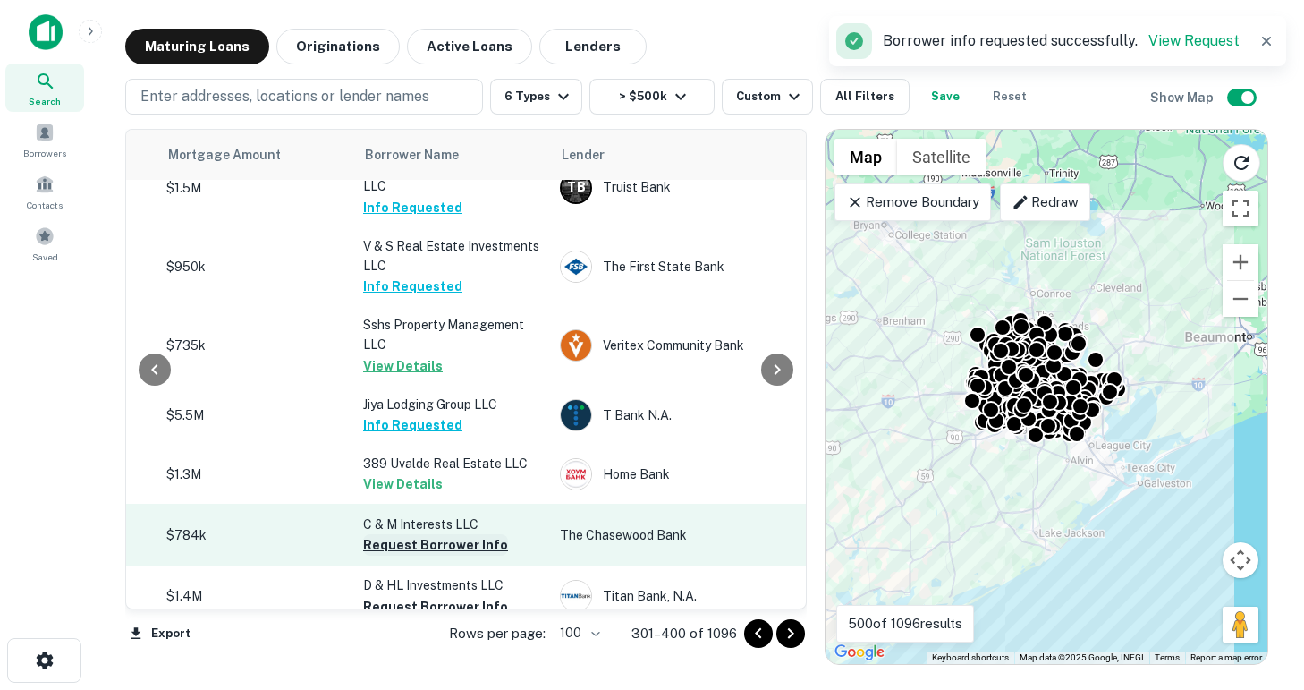
click at [431, 534] on button "Request Borrower Info" at bounding box center [435, 544] width 145 height 21
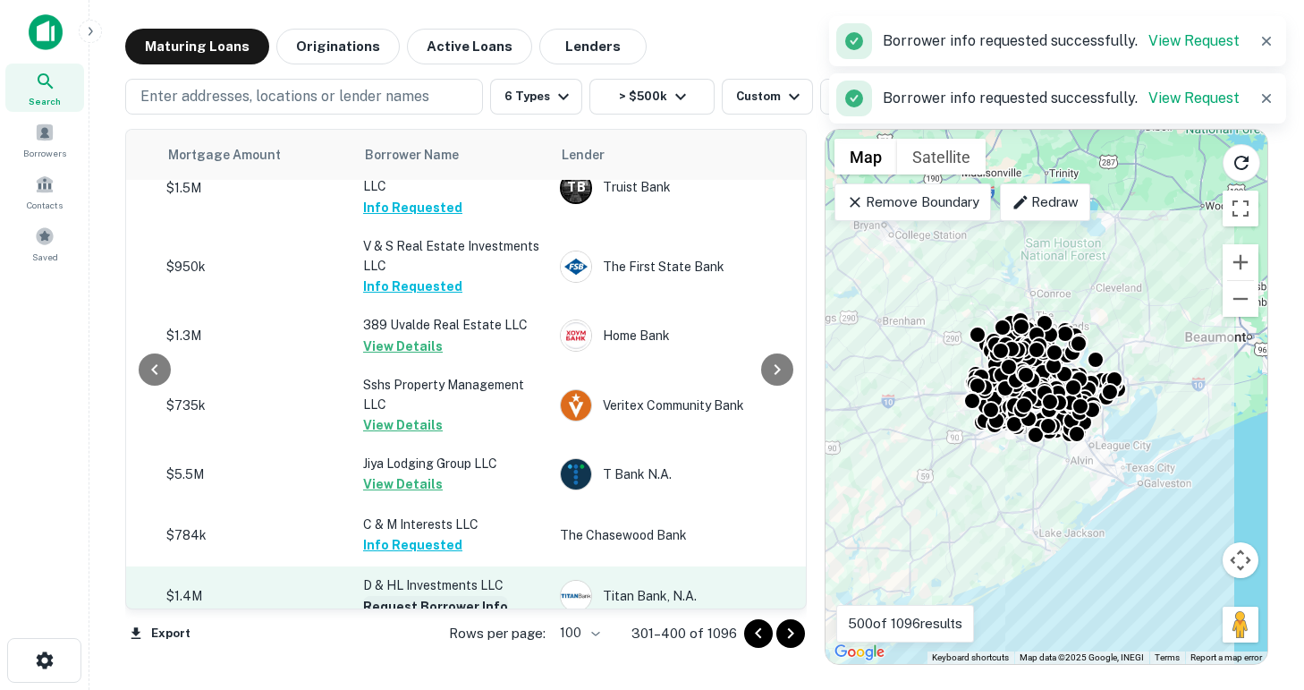
click at [433, 596] on button "Request Borrower Info" at bounding box center [435, 606] width 145 height 21
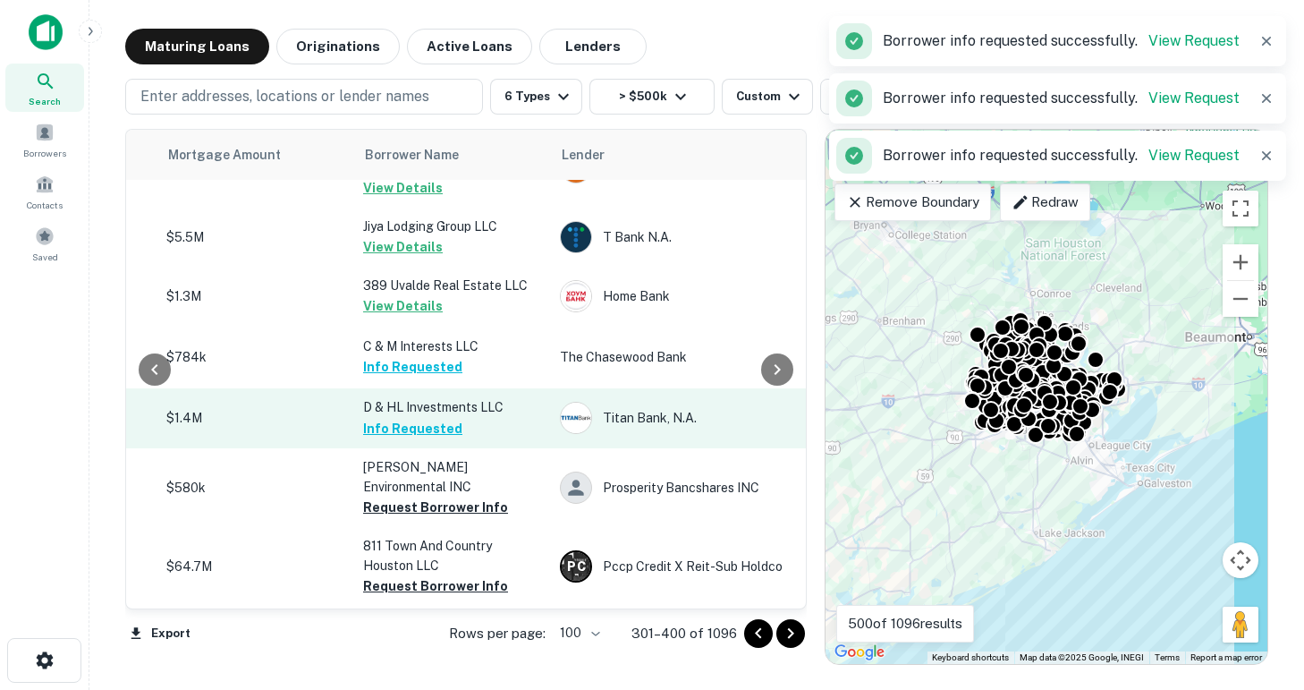
scroll to position [2831, 423]
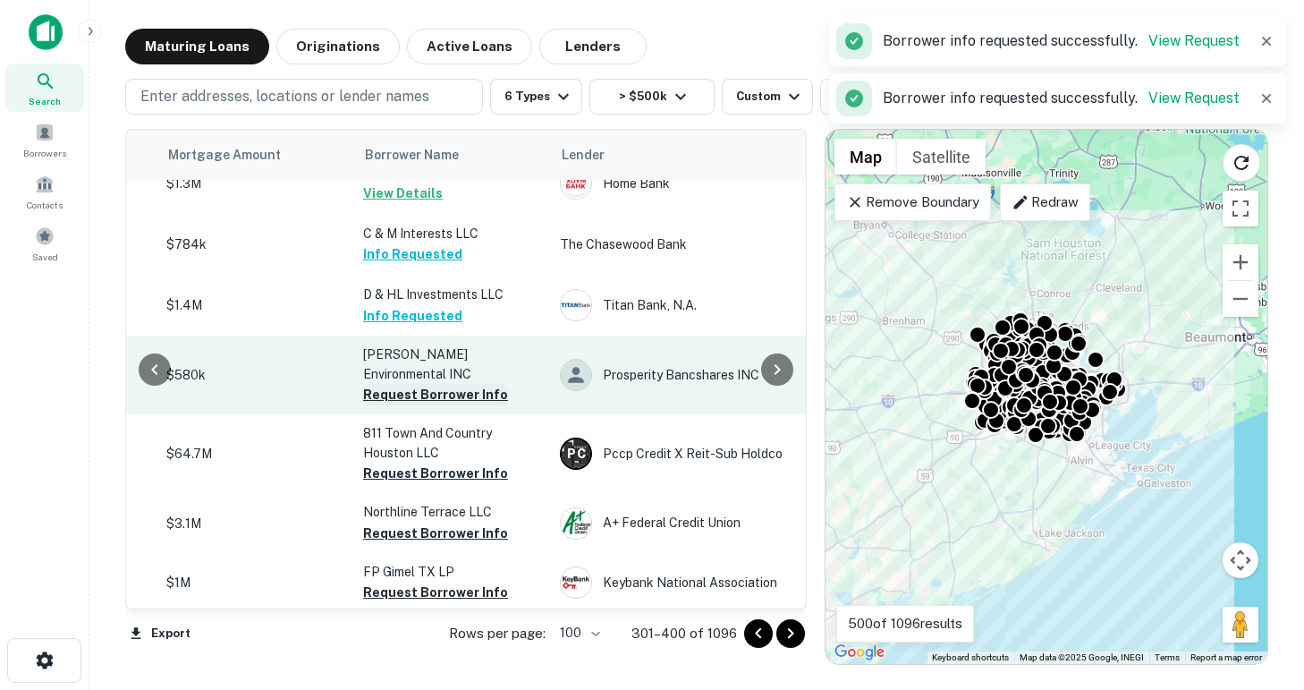
click at [409, 384] on button "Request Borrower Info" at bounding box center [435, 394] width 145 height 21
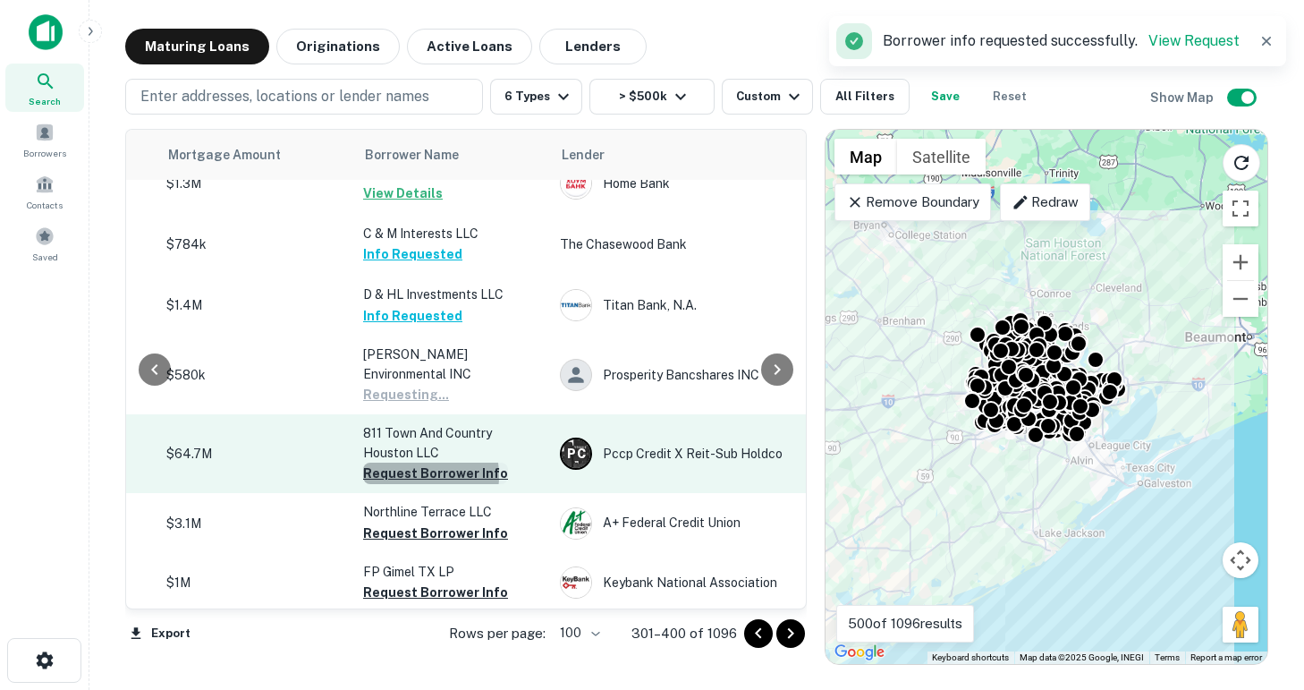
click at [413, 462] on button "Request Borrower Info" at bounding box center [435, 472] width 145 height 21
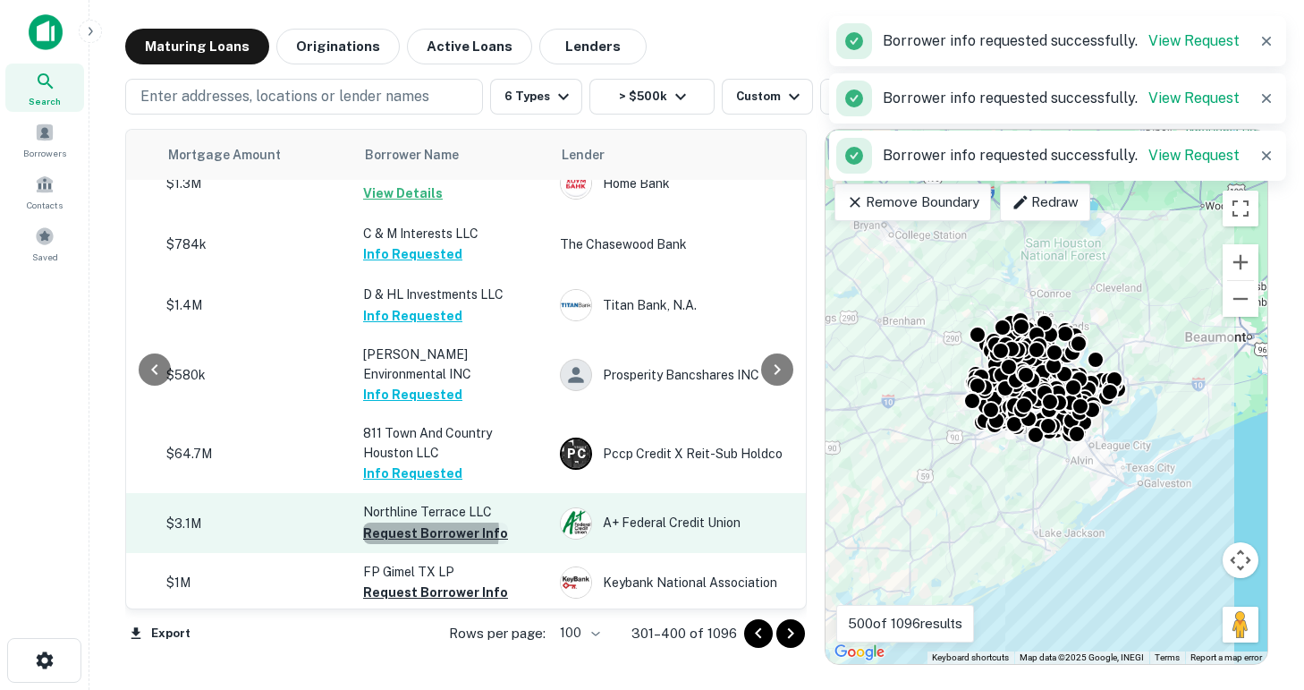
click at [417, 522] on button "Request Borrower Info" at bounding box center [435, 532] width 145 height 21
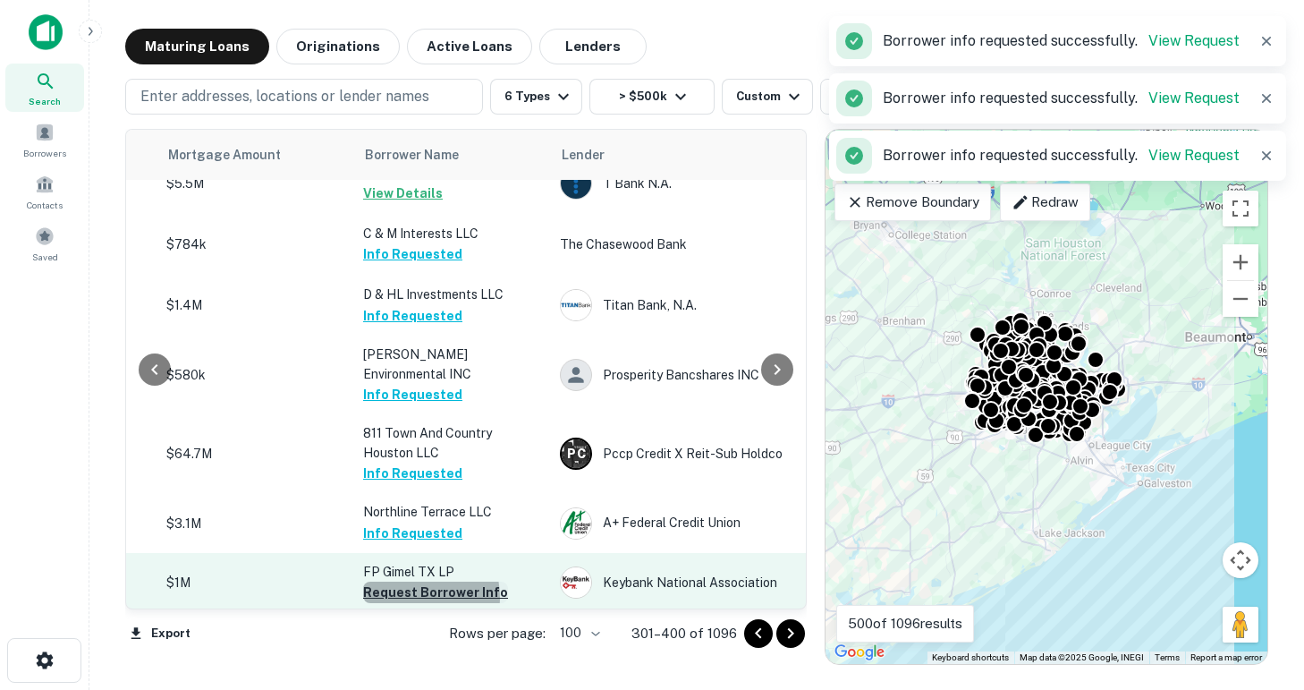
click at [408, 581] on button "Request Borrower Info" at bounding box center [435, 591] width 145 height 21
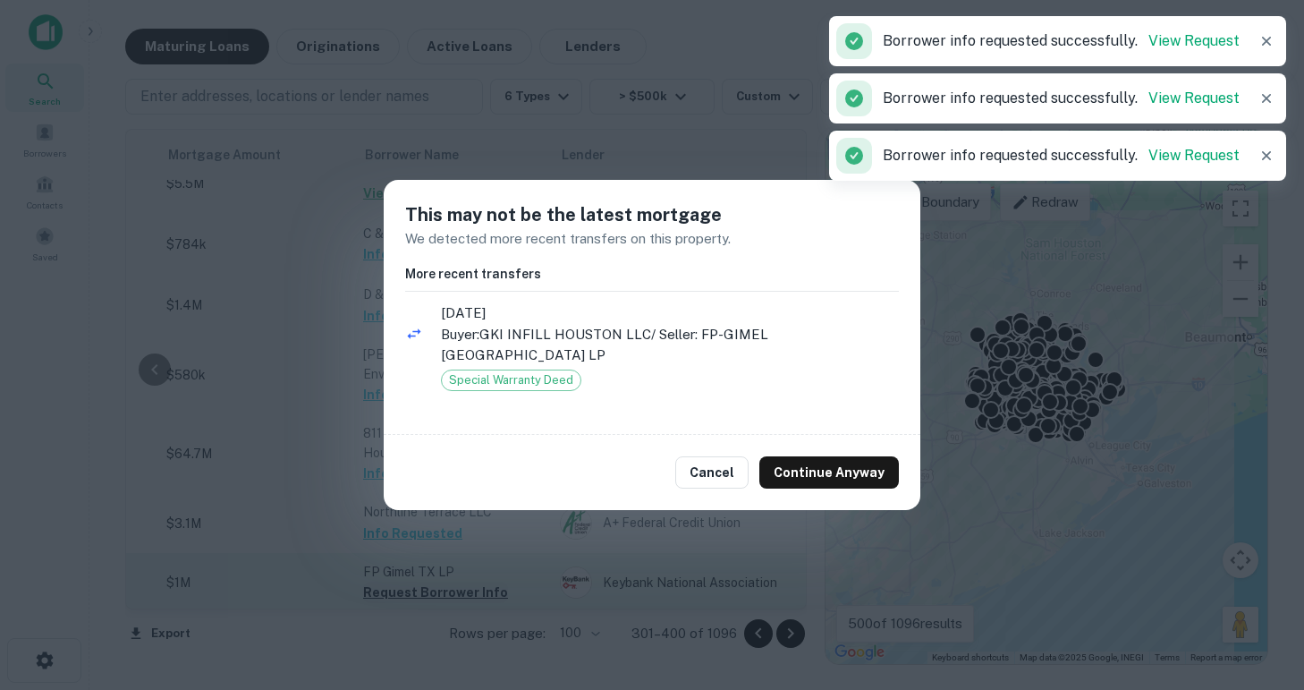
scroll to position [2934, 423]
click at [791, 459] on button "Continue Anyway" at bounding box center [829, 472] width 140 height 32
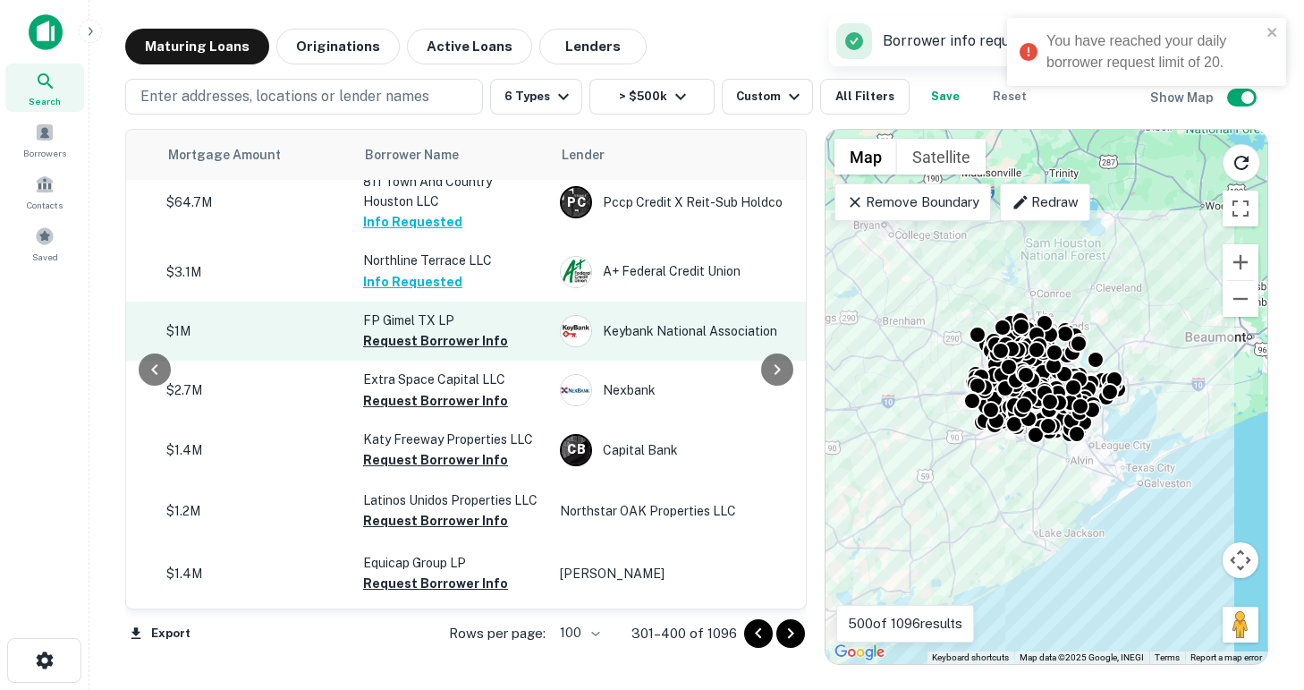
scroll to position [3080, 423]
